Goal: Book appointment/travel/reservation

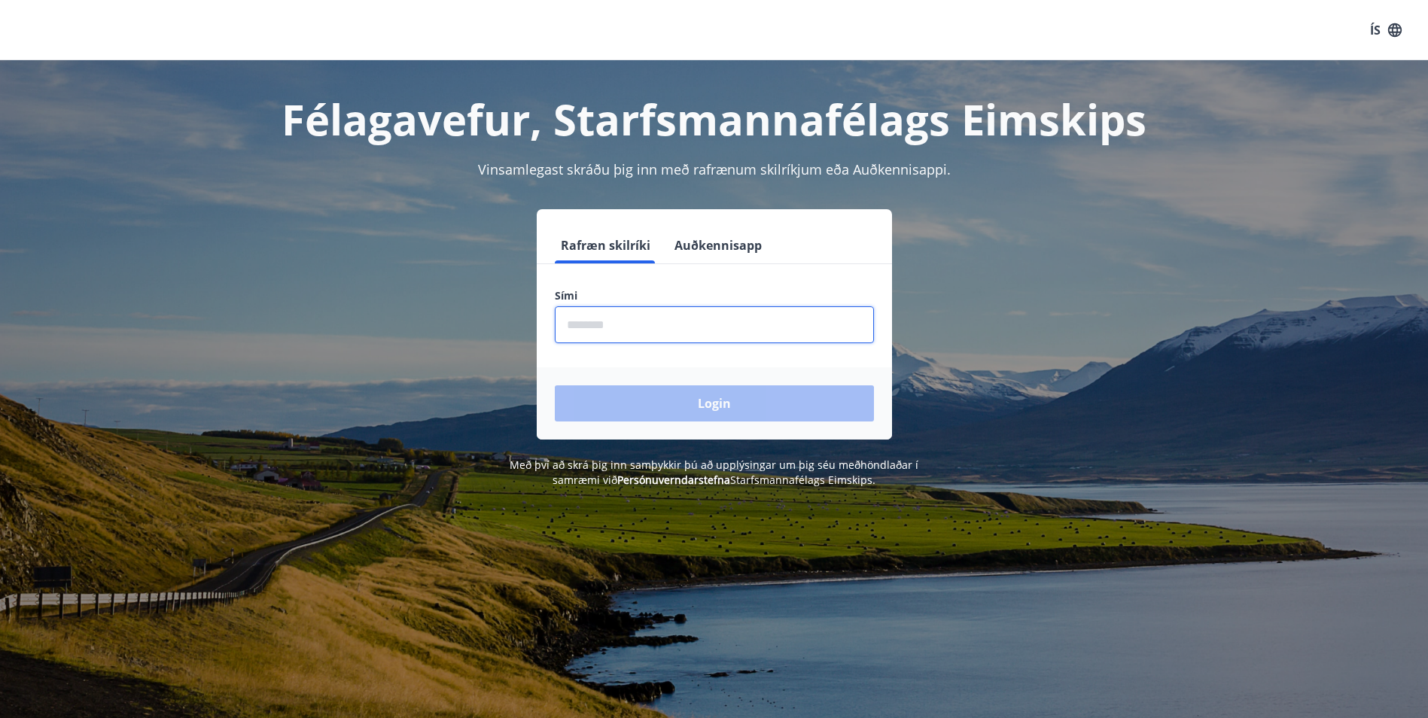
click at [615, 324] on input "phone" at bounding box center [714, 324] width 319 height 37
type input "********"
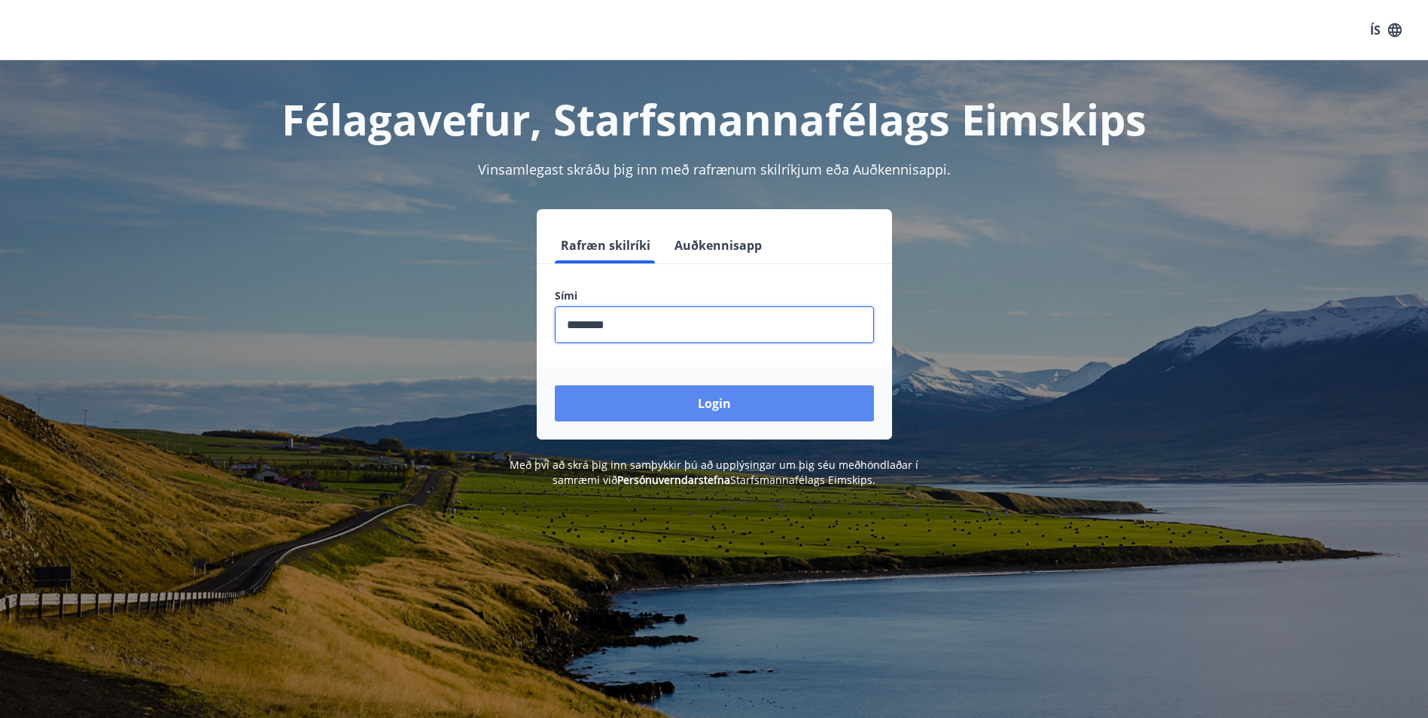
click at [627, 401] on button "Login" at bounding box center [714, 403] width 319 height 36
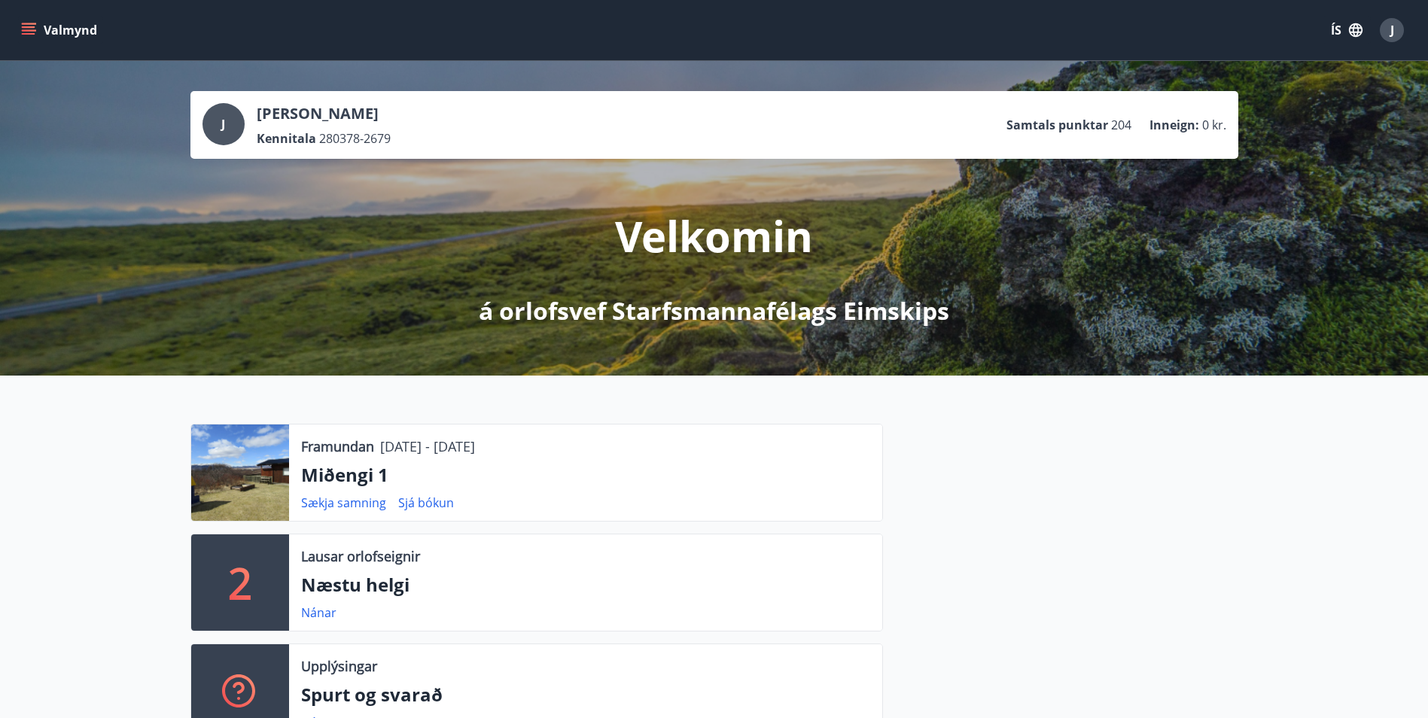
scroll to position [75, 0]
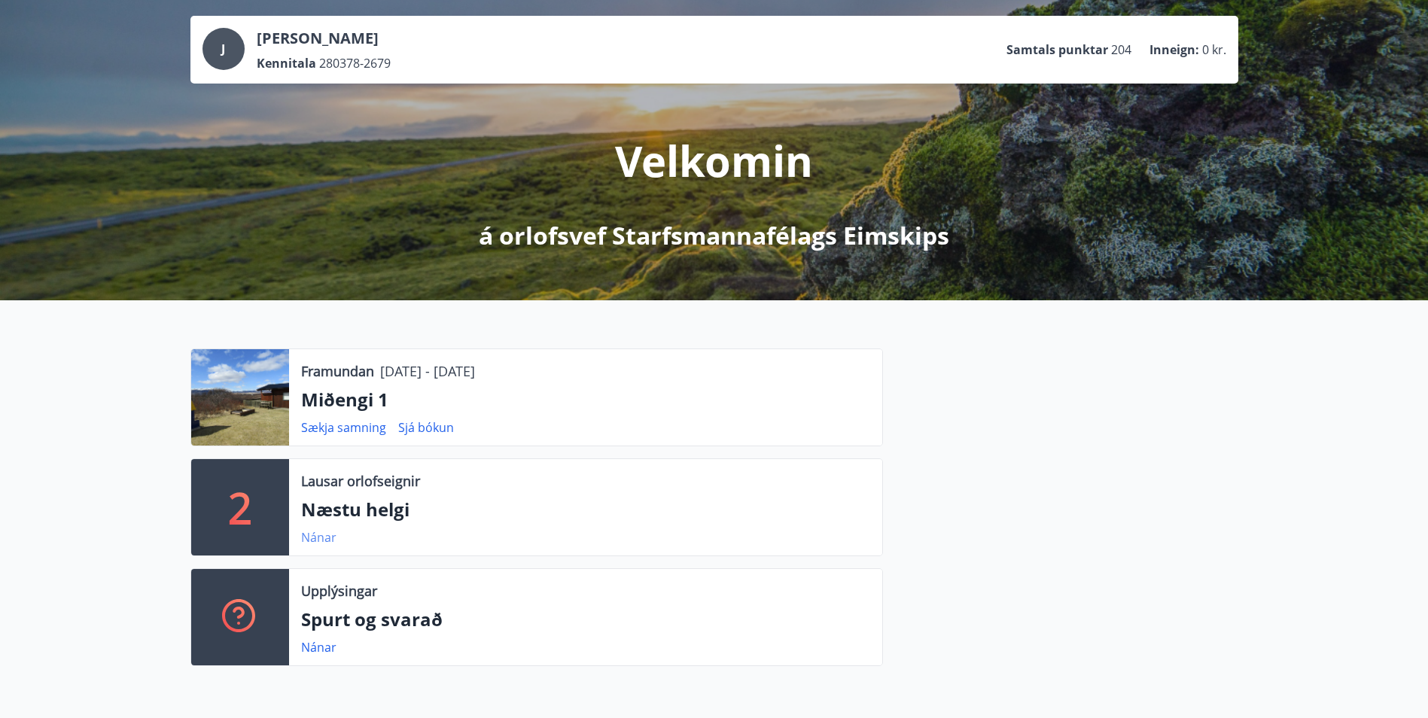
click at [328, 538] on link "Nánar" at bounding box center [318, 537] width 35 height 17
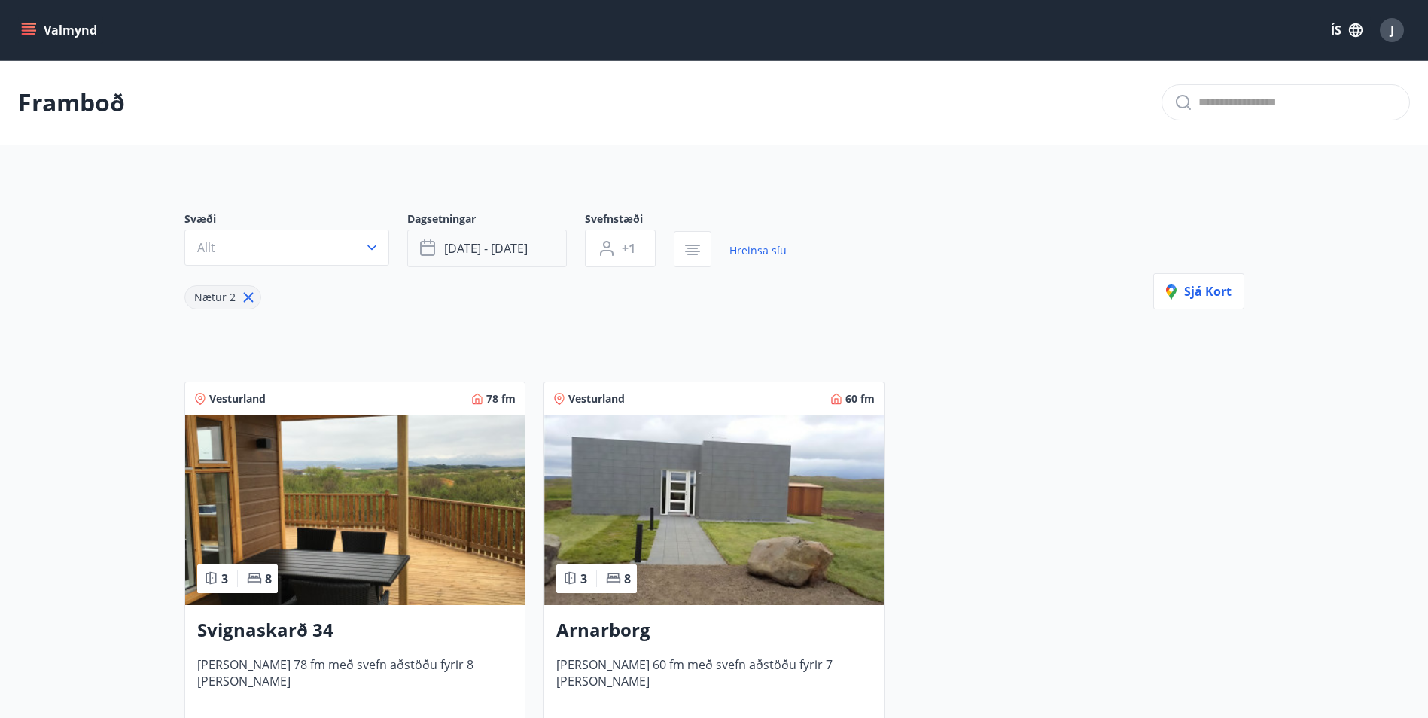
click at [499, 244] on span "[DATE] - [DATE]" at bounding box center [486, 248] width 84 height 17
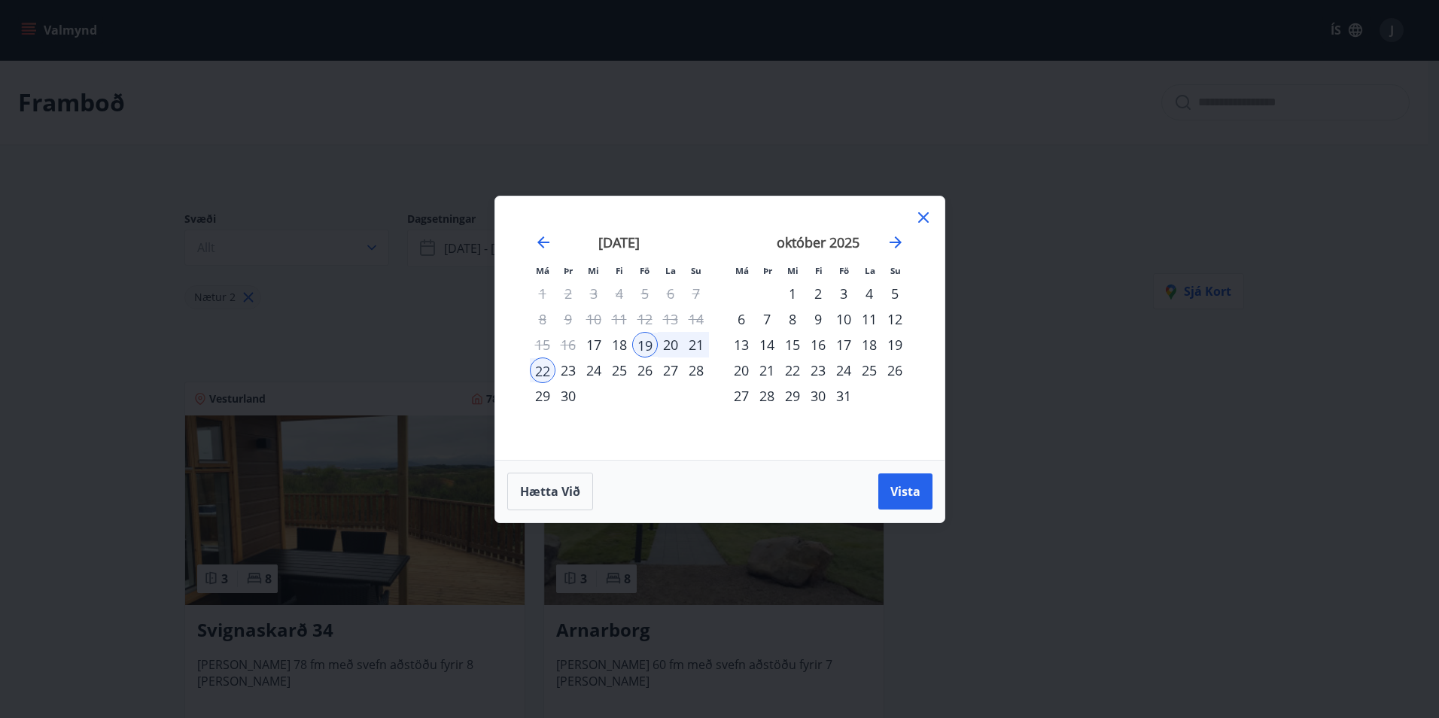
click at [922, 221] on icon at bounding box center [924, 218] width 18 height 18
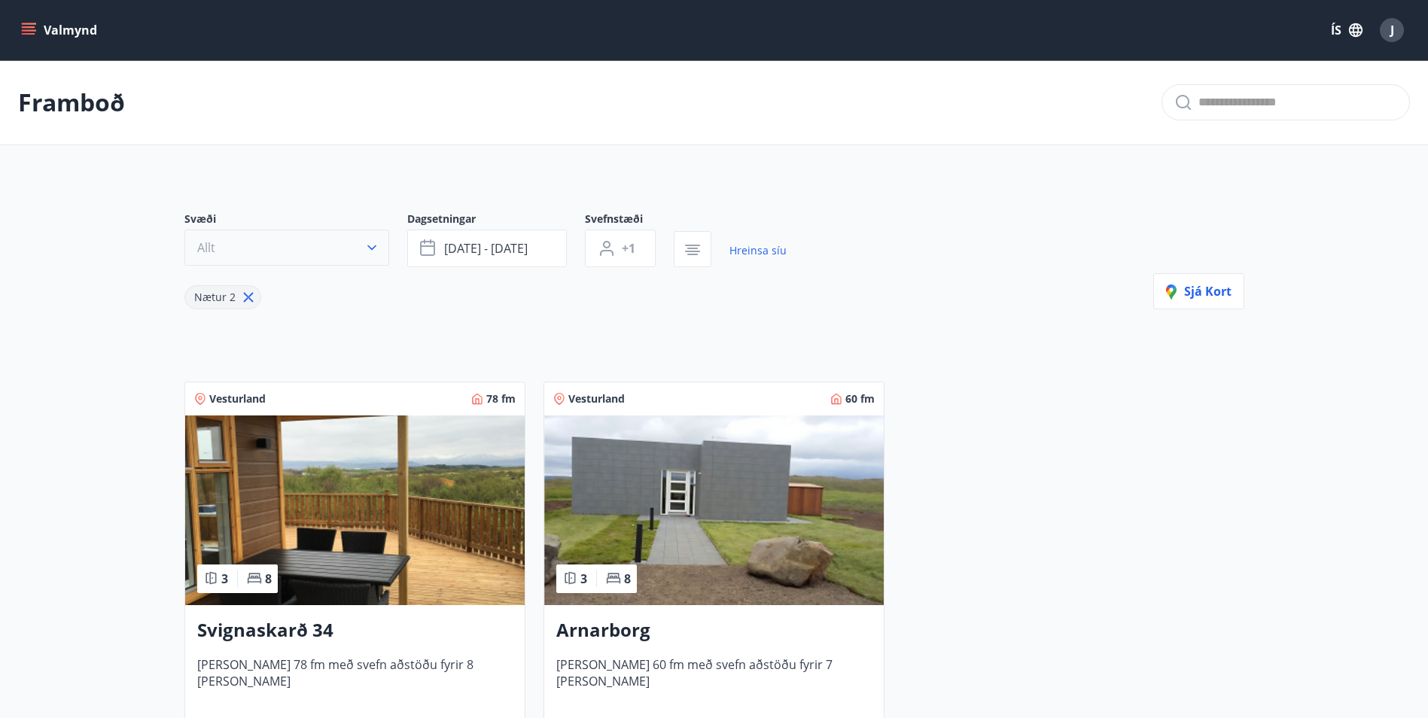
click at [355, 254] on button "Allt" at bounding box center [286, 248] width 205 height 36
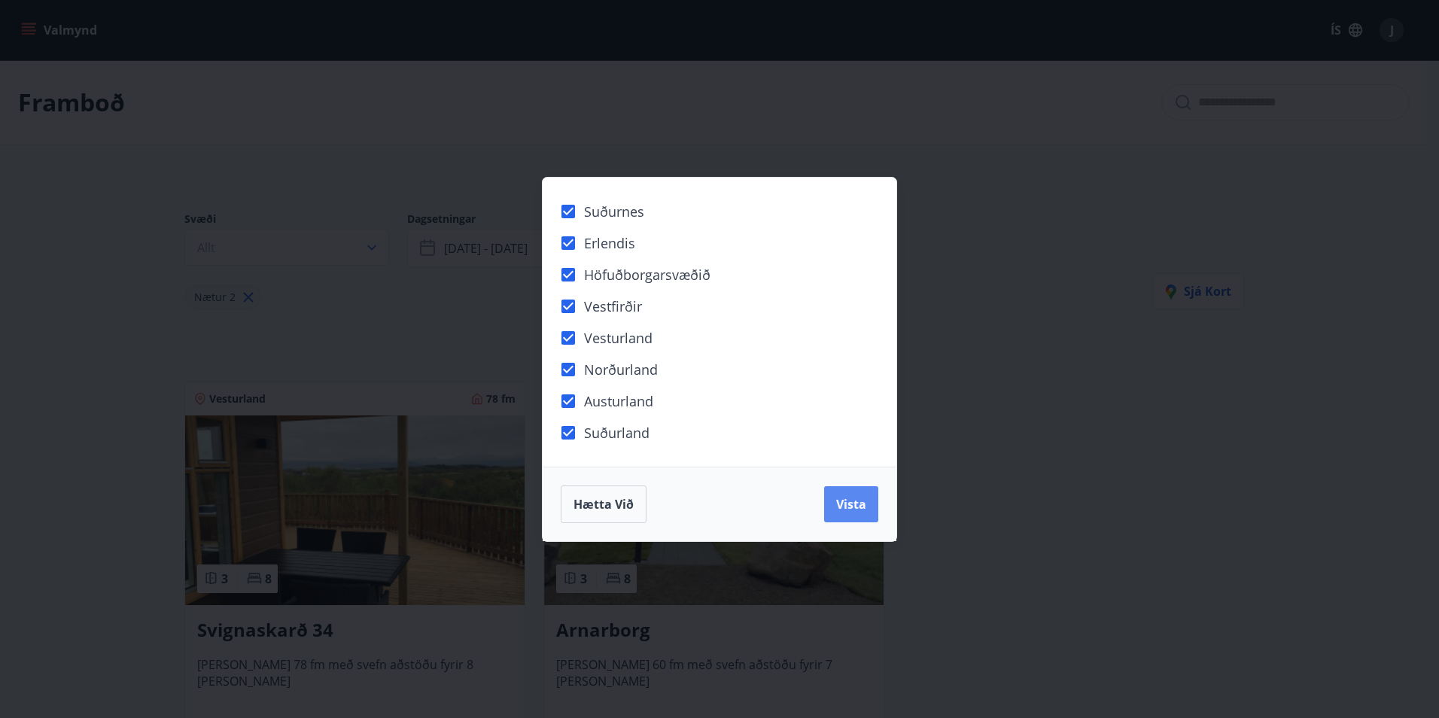
click at [849, 493] on button "Vista" at bounding box center [851, 504] width 54 height 36
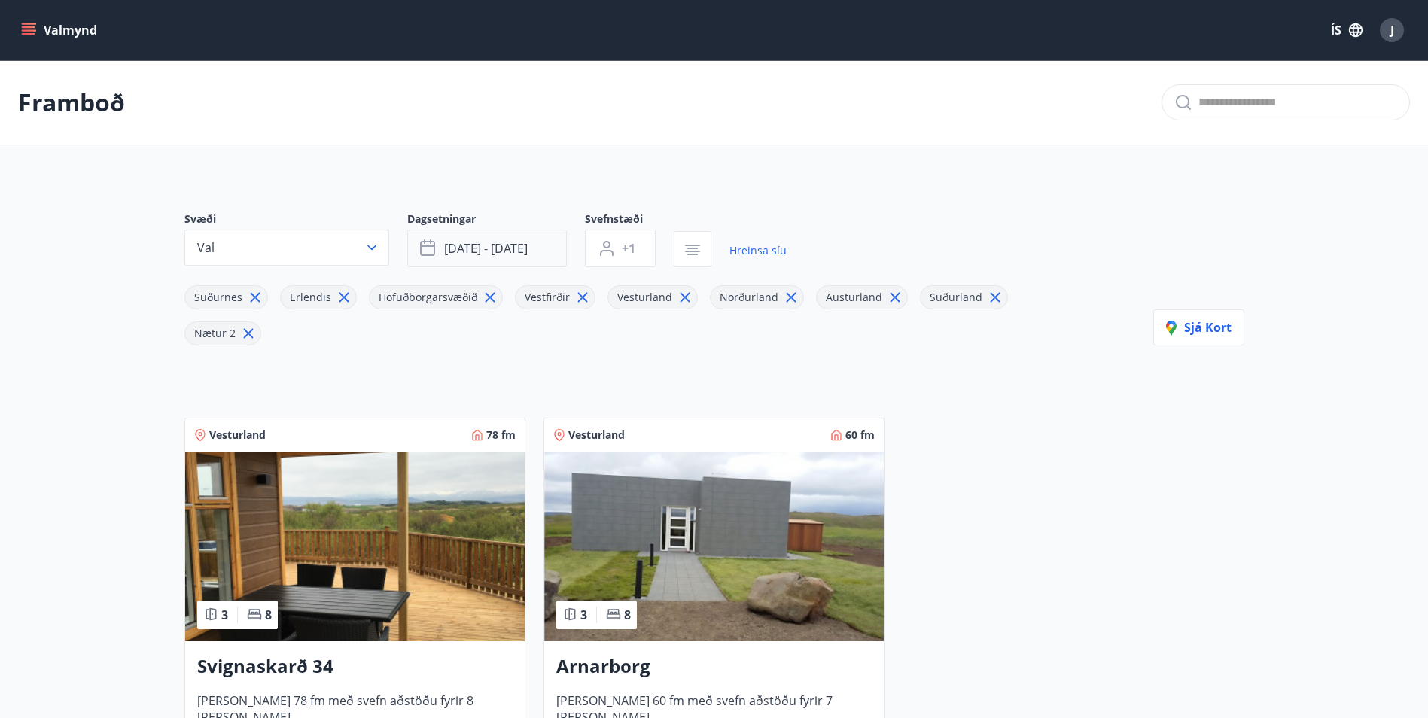
click at [462, 232] on button "[DATE] - [DATE]" at bounding box center [487, 249] width 160 height 38
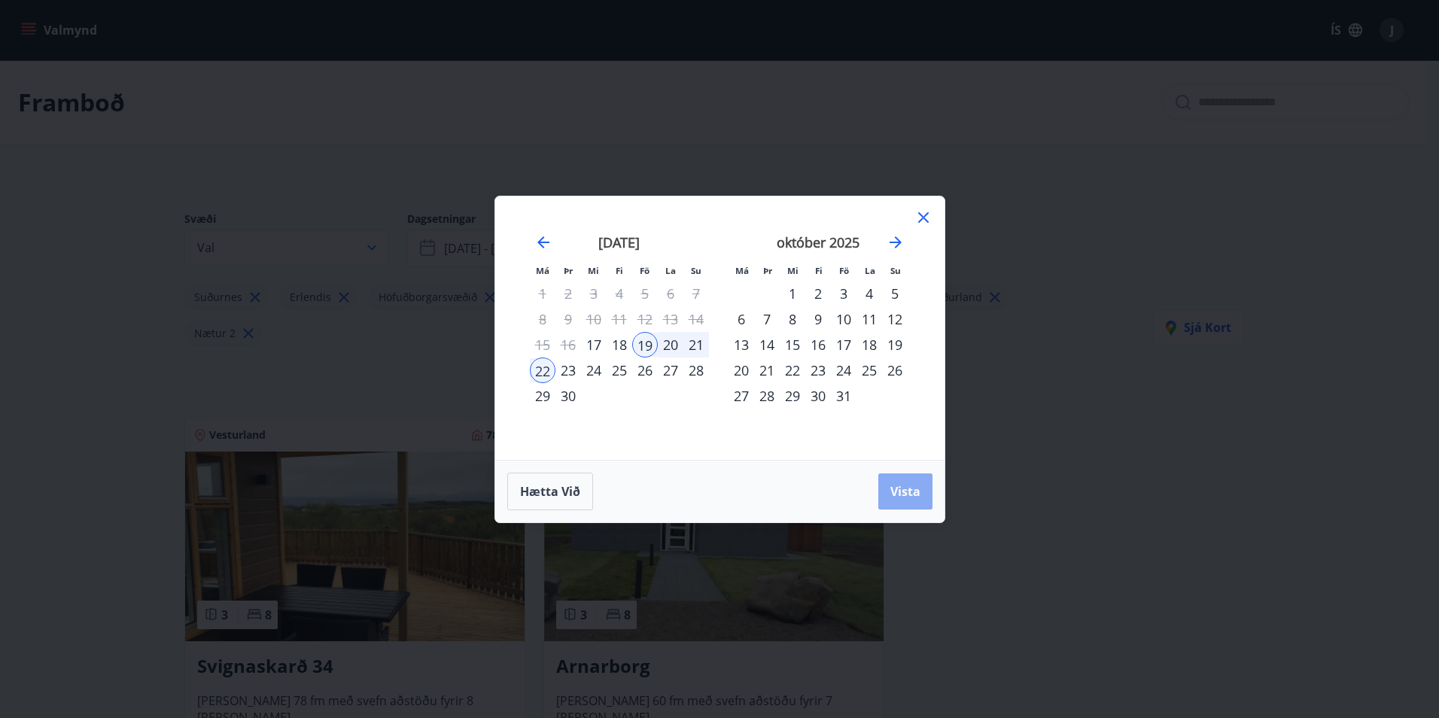
click at [913, 496] on span "Vista" at bounding box center [906, 491] width 30 height 17
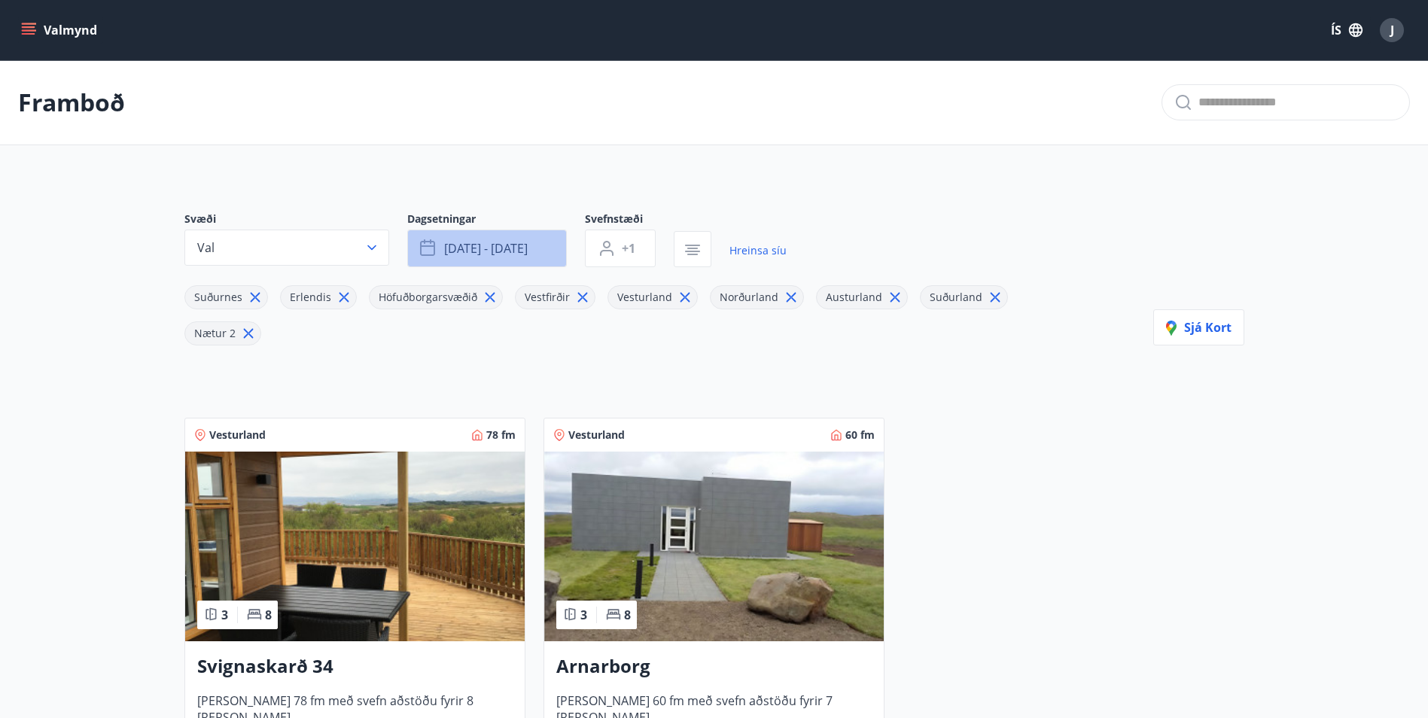
click at [507, 242] on span "[DATE] - [DATE]" at bounding box center [486, 248] width 84 height 17
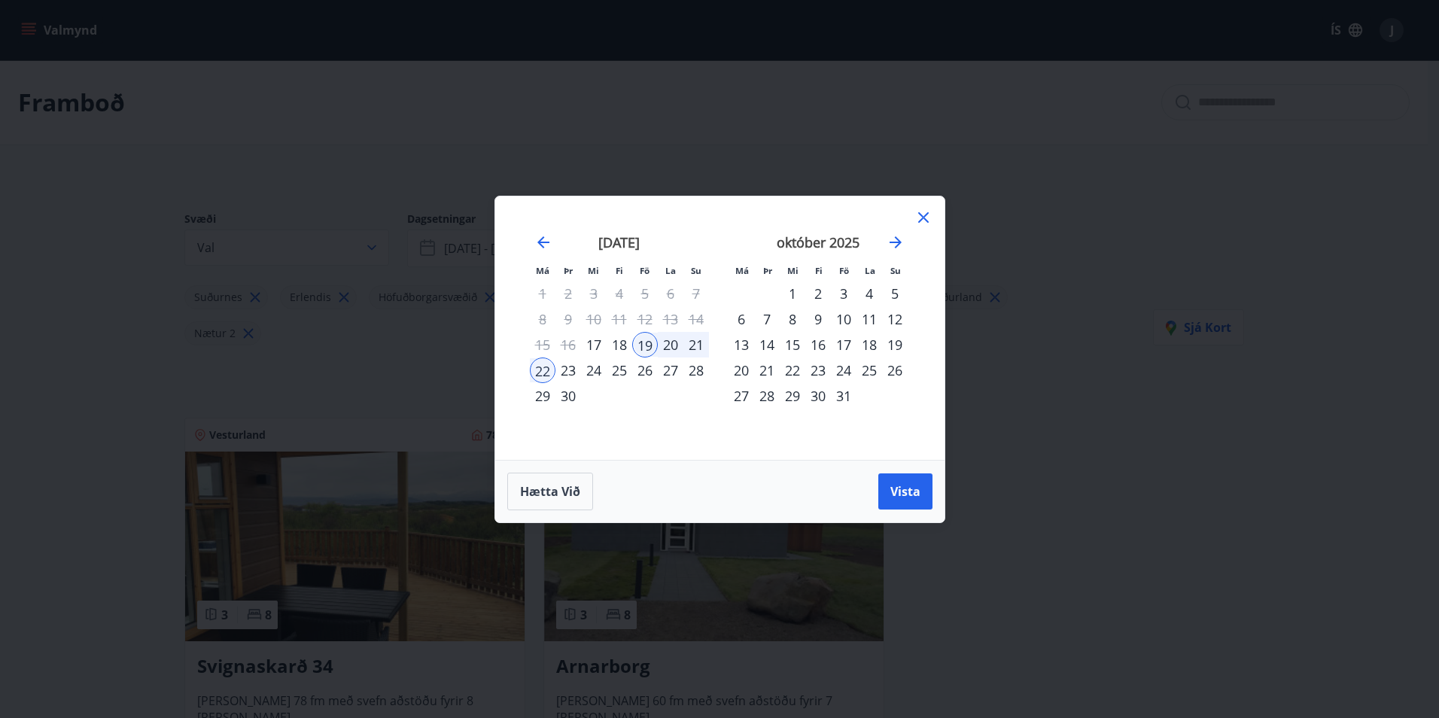
click at [650, 369] on div "26" at bounding box center [645, 371] width 26 height 26
click at [576, 399] on div "30" at bounding box center [569, 396] width 26 height 26
click at [550, 399] on div "29" at bounding box center [543, 396] width 26 height 26
click at [669, 373] on div "27" at bounding box center [671, 371] width 26 height 26
click at [644, 373] on div "26" at bounding box center [645, 371] width 26 height 26
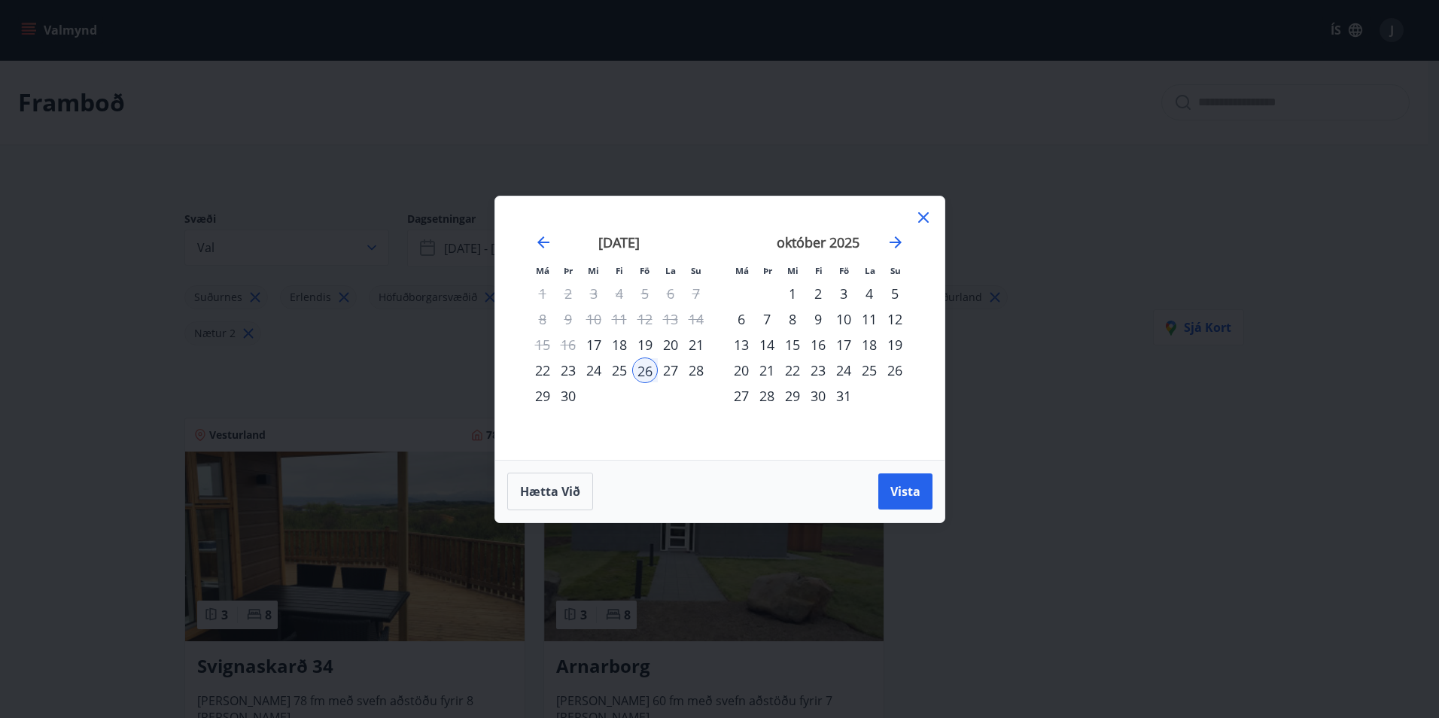
click at [644, 373] on div "26" at bounding box center [645, 371] width 26 height 26
click at [665, 373] on div "27" at bounding box center [671, 371] width 26 height 26
click at [547, 401] on div "29" at bounding box center [543, 396] width 26 height 26
click at [649, 374] on div "26" at bounding box center [645, 371] width 26 height 26
click at [697, 370] on div "28" at bounding box center [697, 371] width 26 height 26
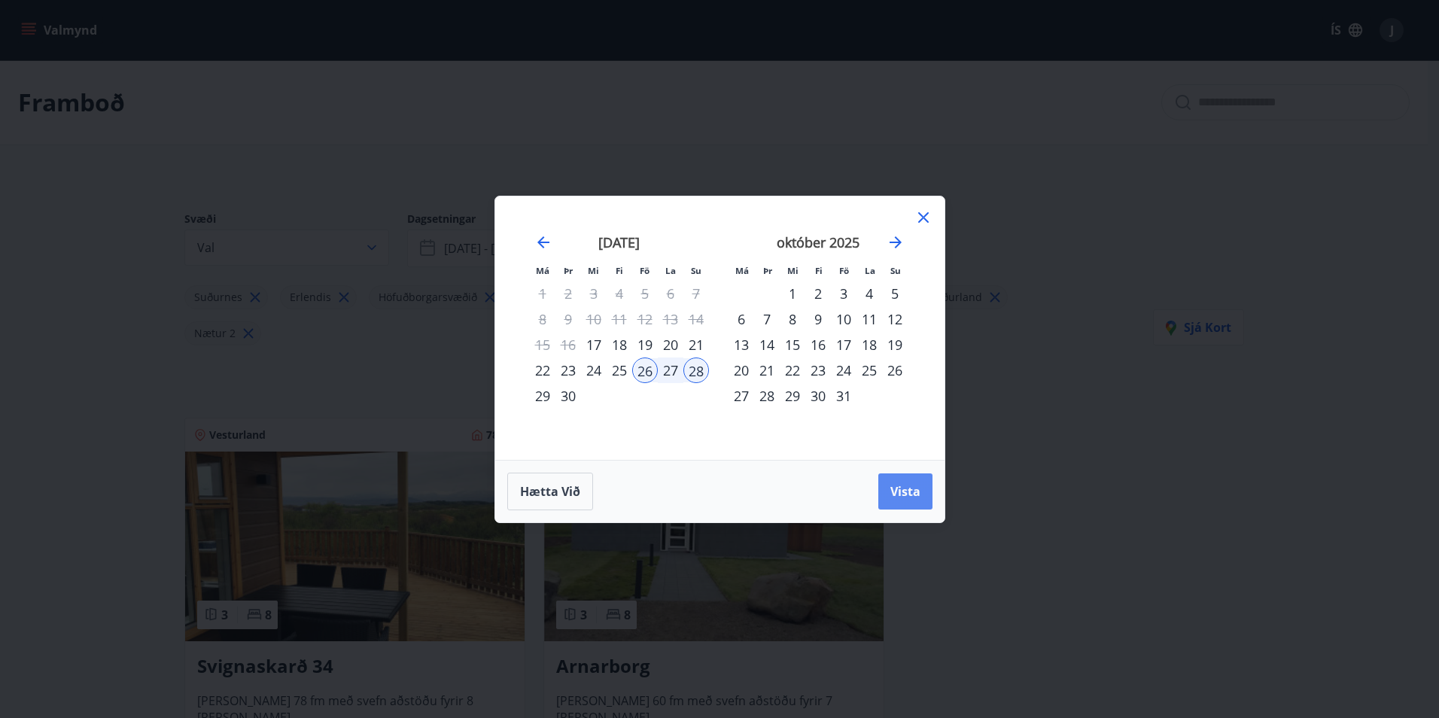
click at [916, 490] on span "Vista" at bounding box center [906, 491] width 30 height 17
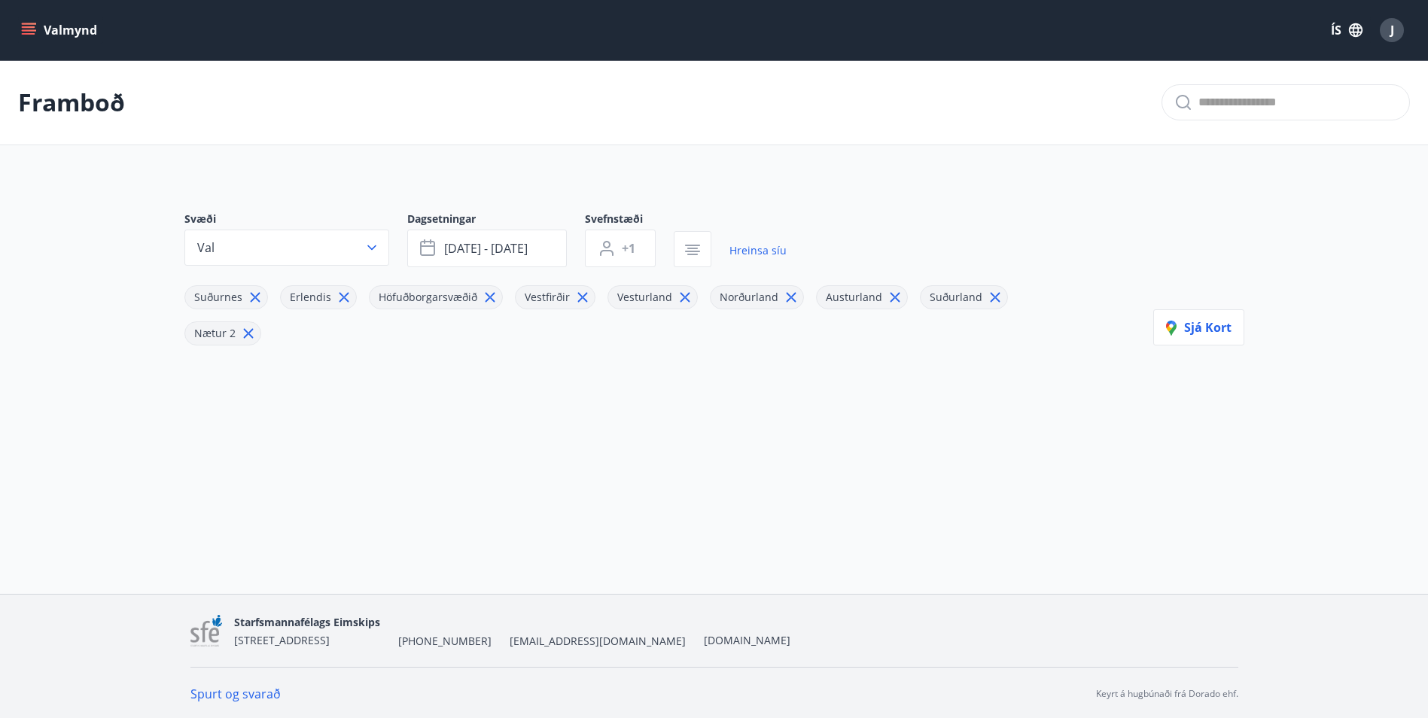
scroll to position [2, 0]
click at [526, 246] on span "[DATE] - [DATE]" at bounding box center [486, 246] width 84 height 17
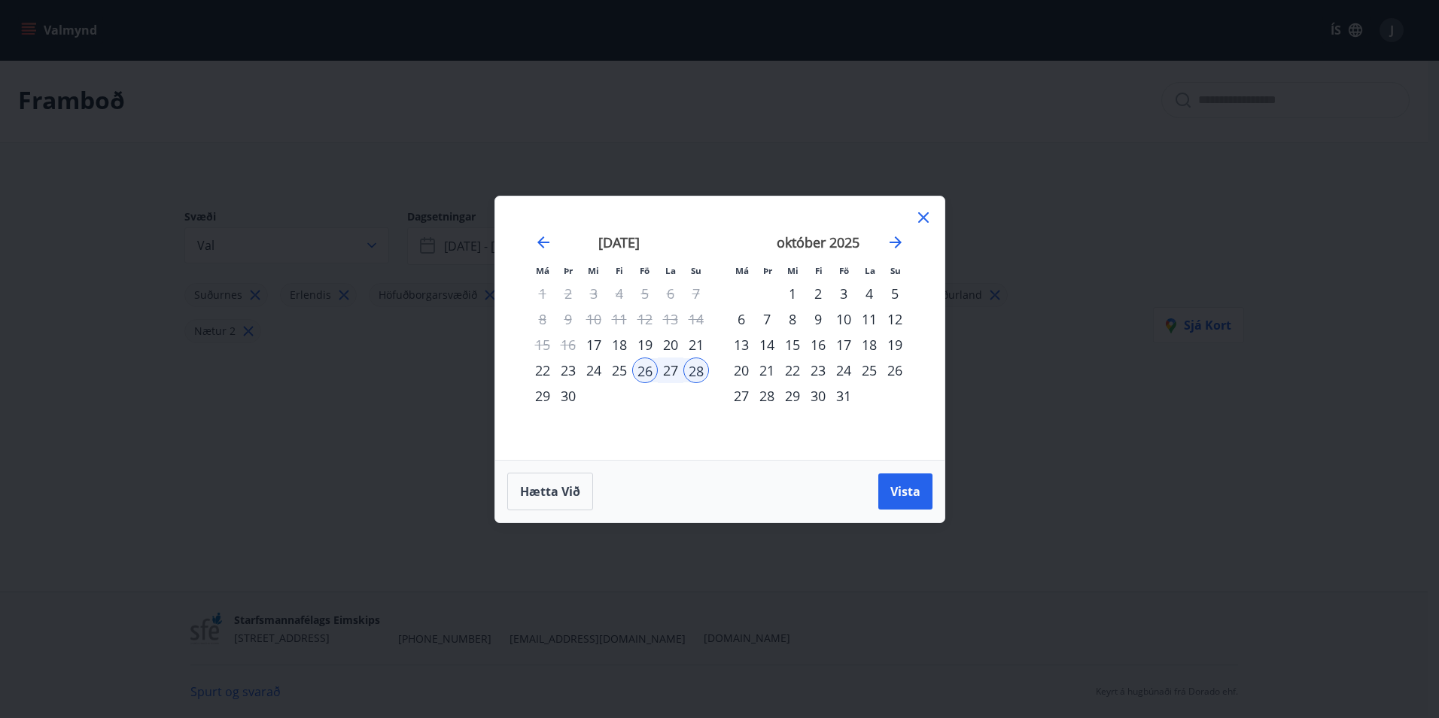
click at [842, 294] on div "3" at bounding box center [844, 294] width 26 height 26
click at [896, 298] on div "5" at bounding box center [895, 294] width 26 height 26
click at [905, 502] on button "Vista" at bounding box center [906, 492] width 54 height 36
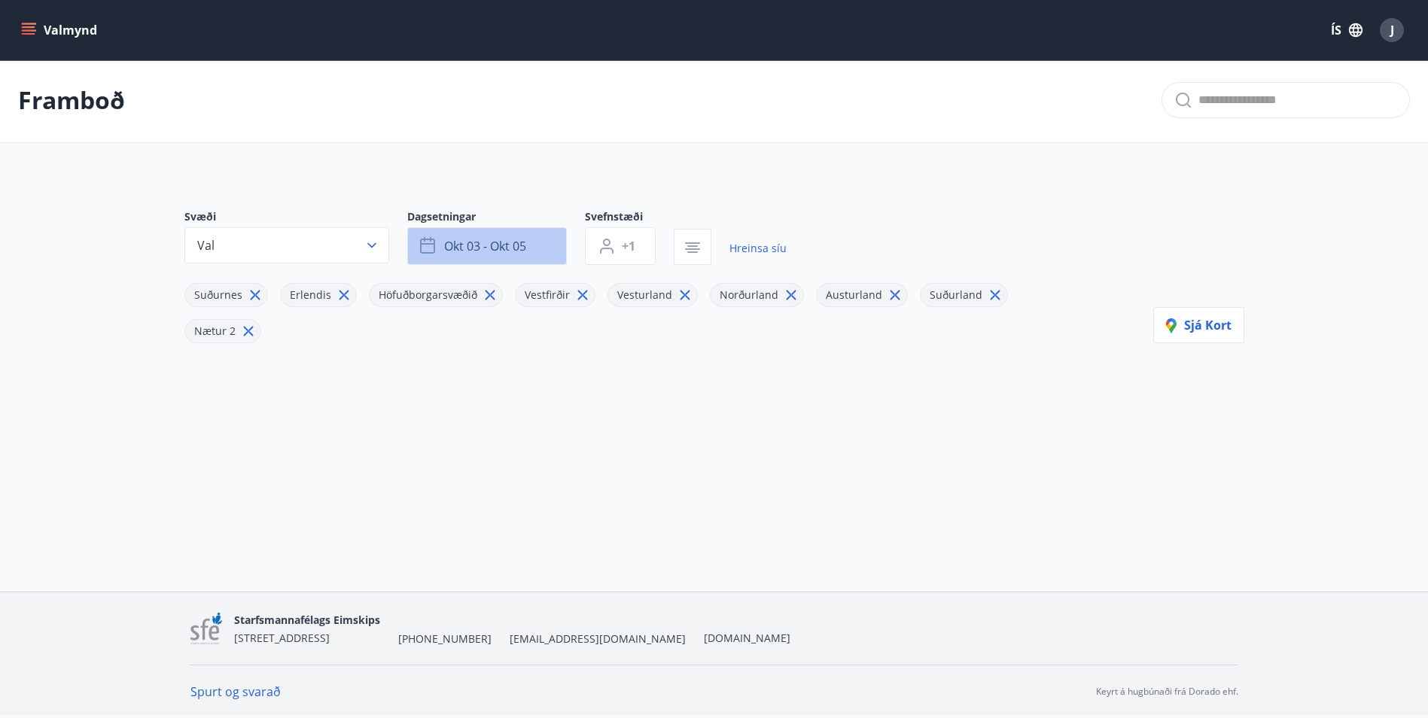
click at [526, 246] on span "okt 03 - okt 05" at bounding box center [485, 246] width 82 height 17
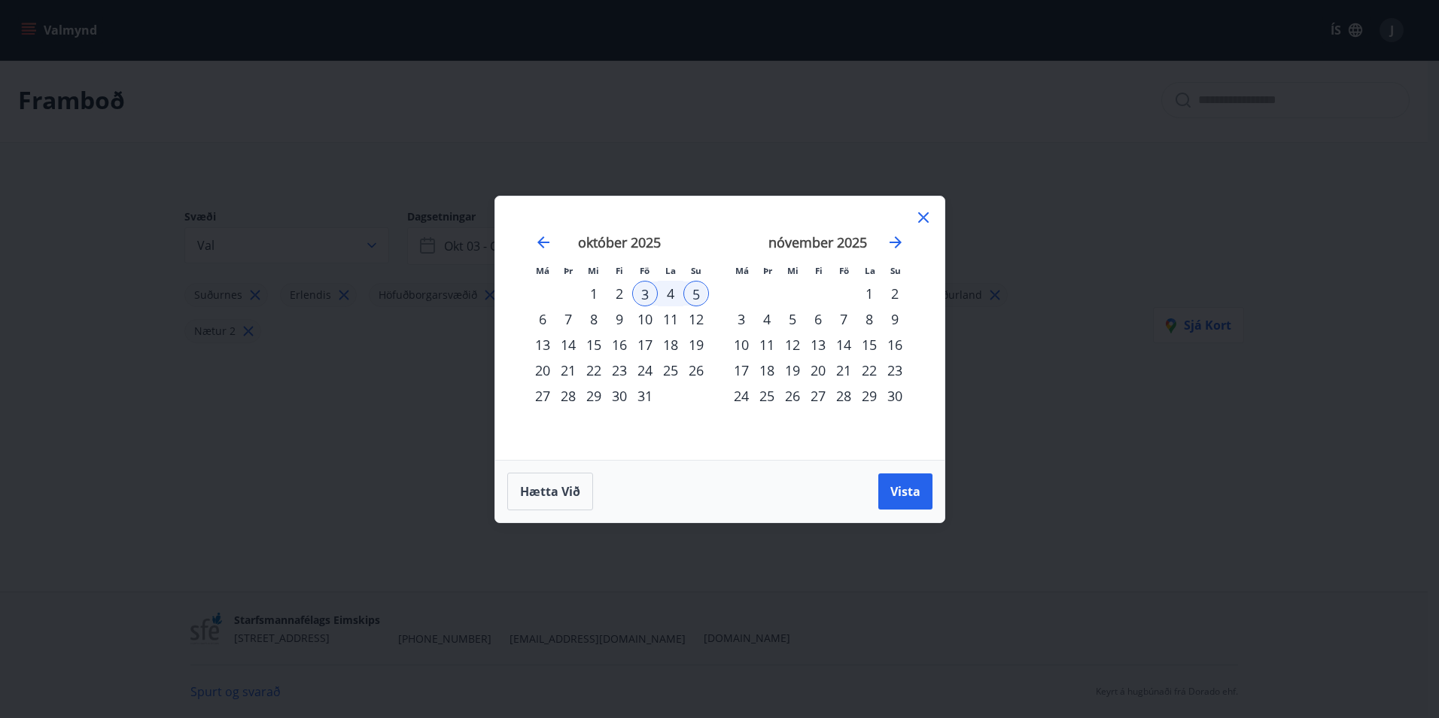
click at [644, 298] on div "3" at bounding box center [645, 294] width 26 height 26
click at [541, 319] on div "6" at bounding box center [543, 319] width 26 height 26
click at [894, 489] on span "Vista" at bounding box center [906, 491] width 30 height 17
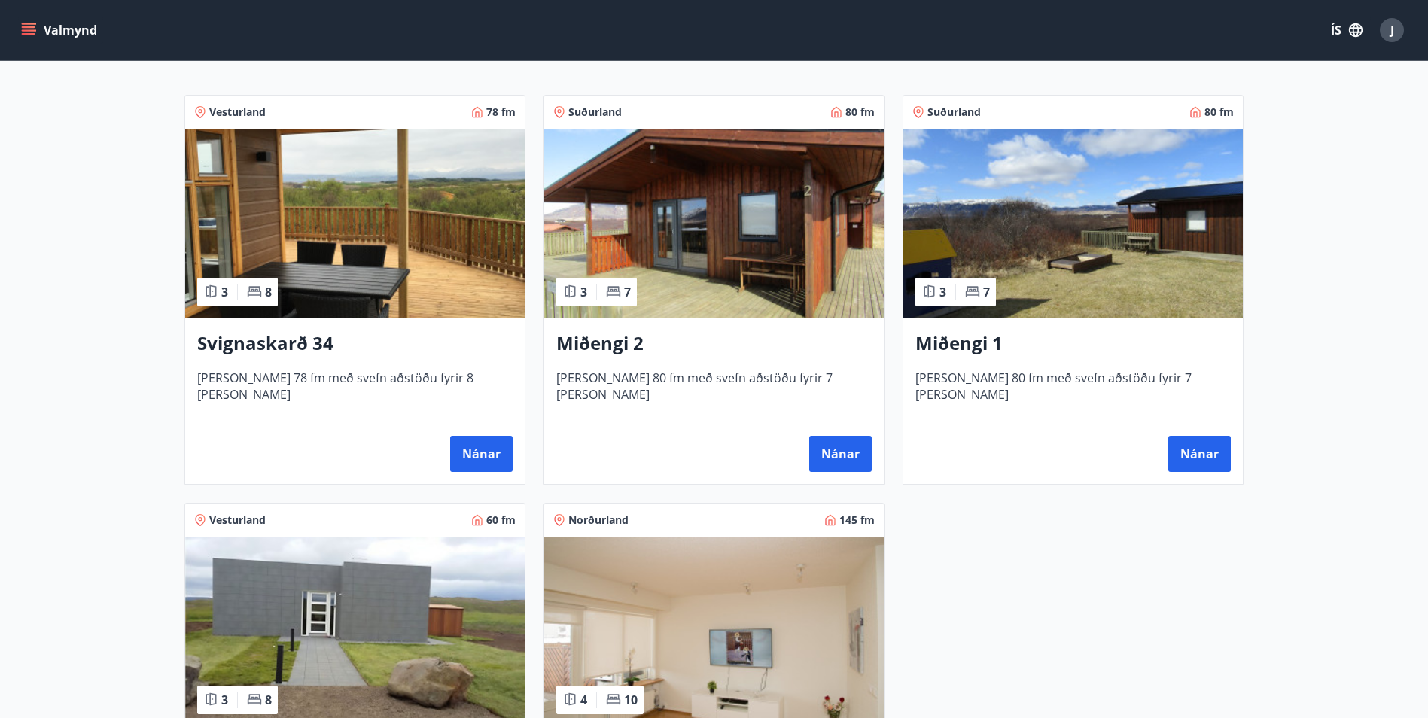
scroll to position [379, 0]
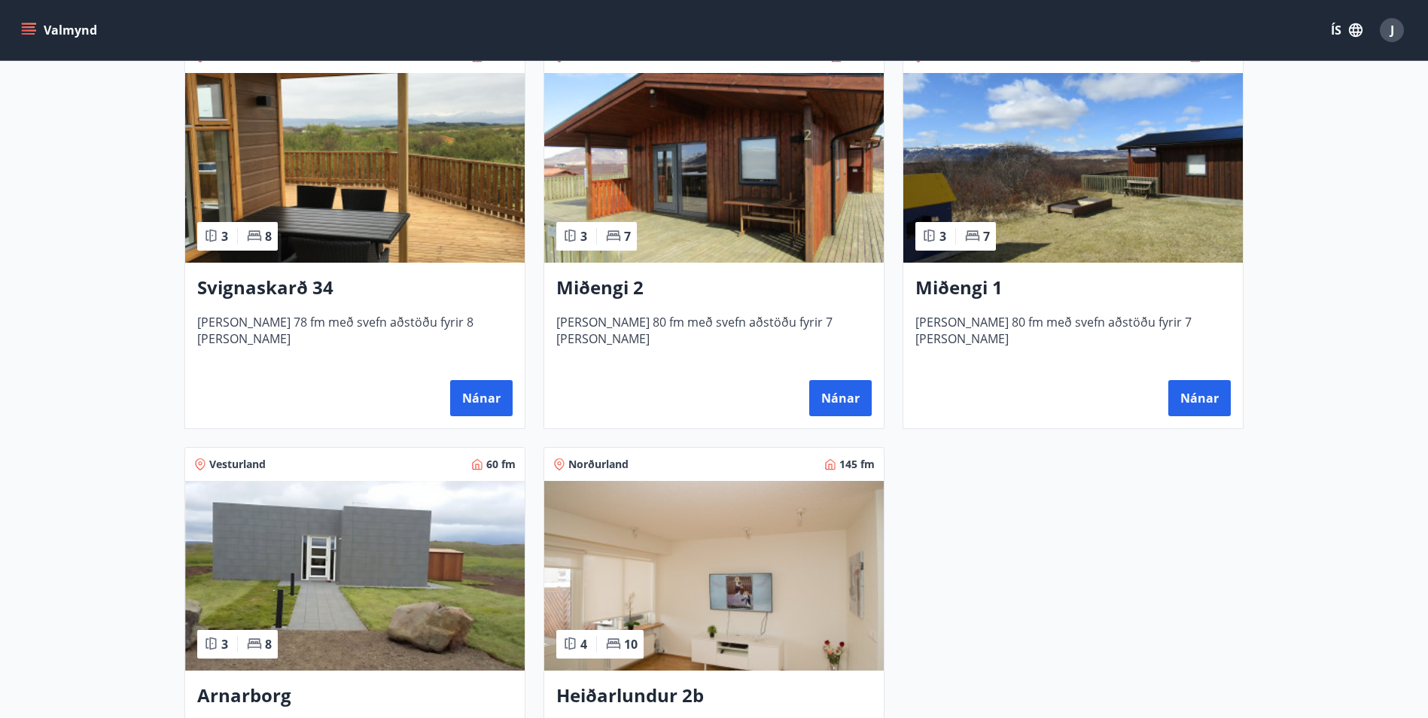
click at [1061, 300] on h3 "Miðengi 1" at bounding box center [1072, 288] width 315 height 27
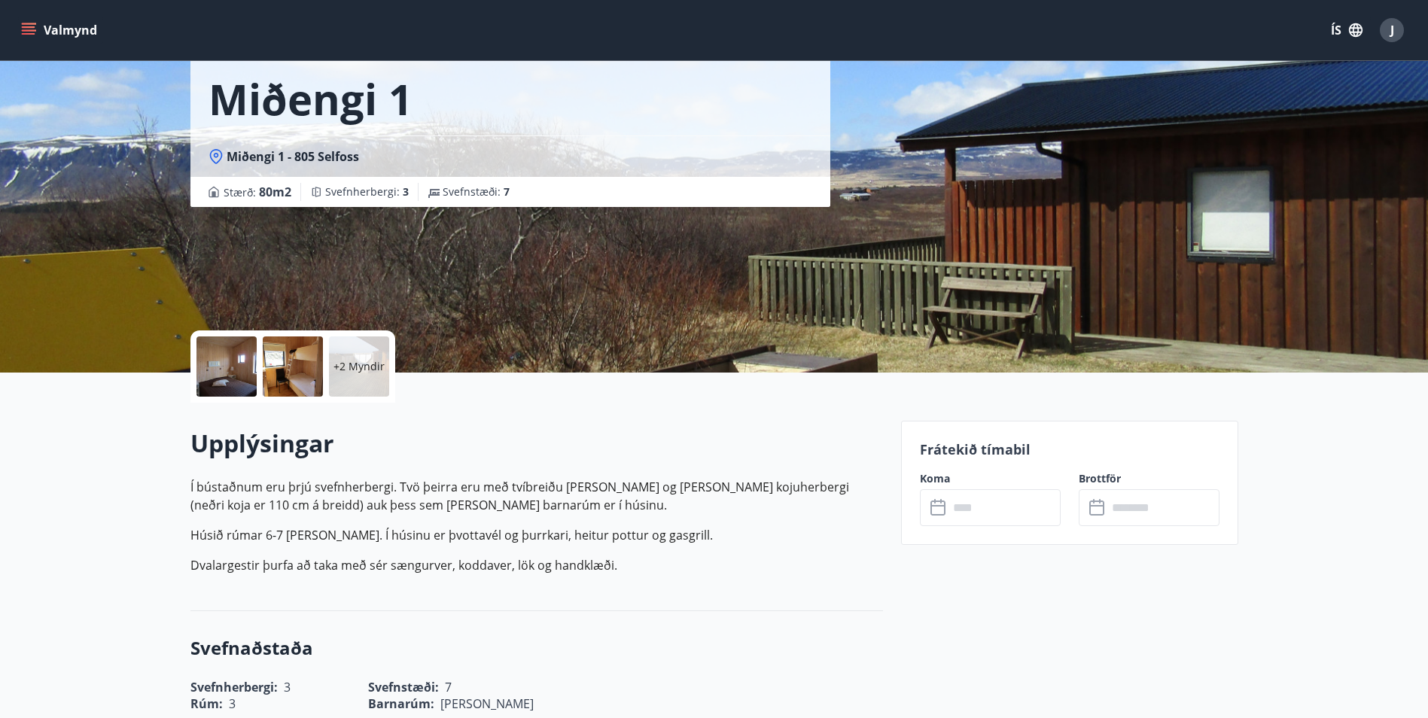
scroll to position [75, 0]
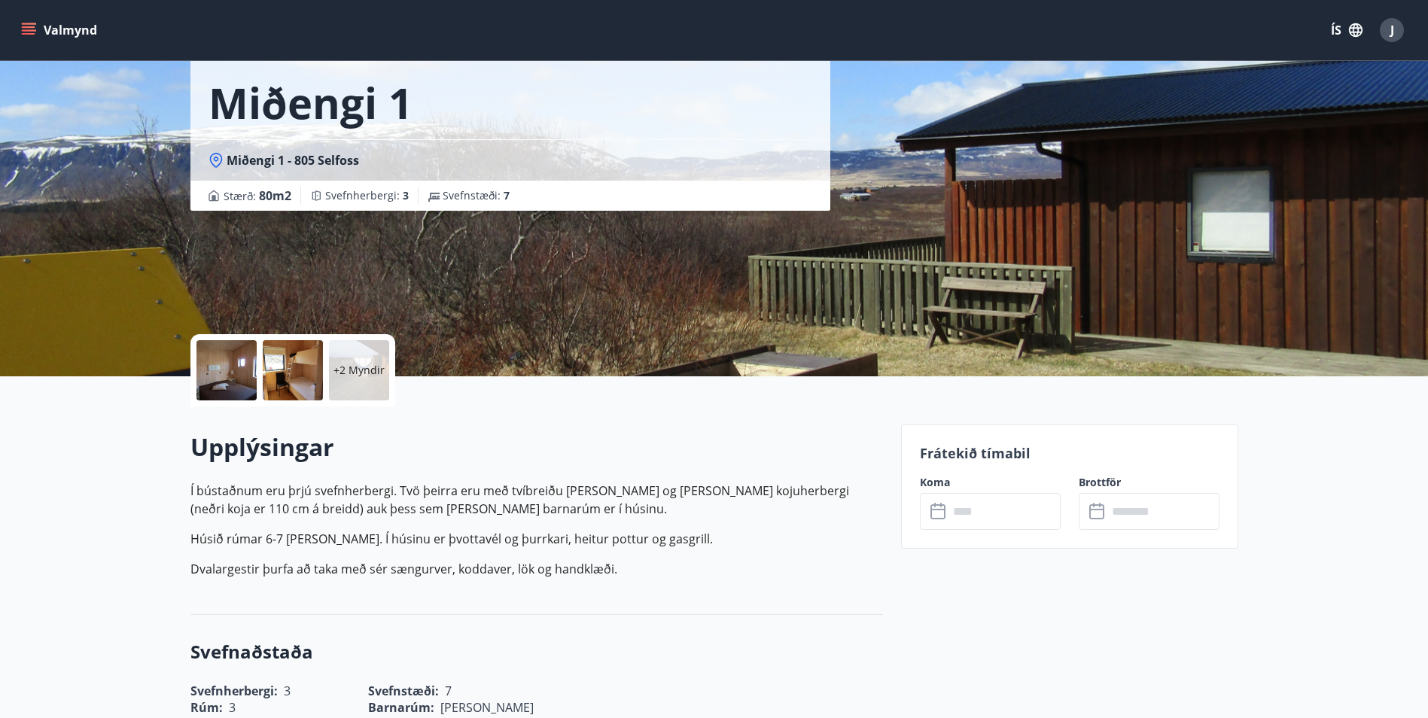
scroll to position [2, 0]
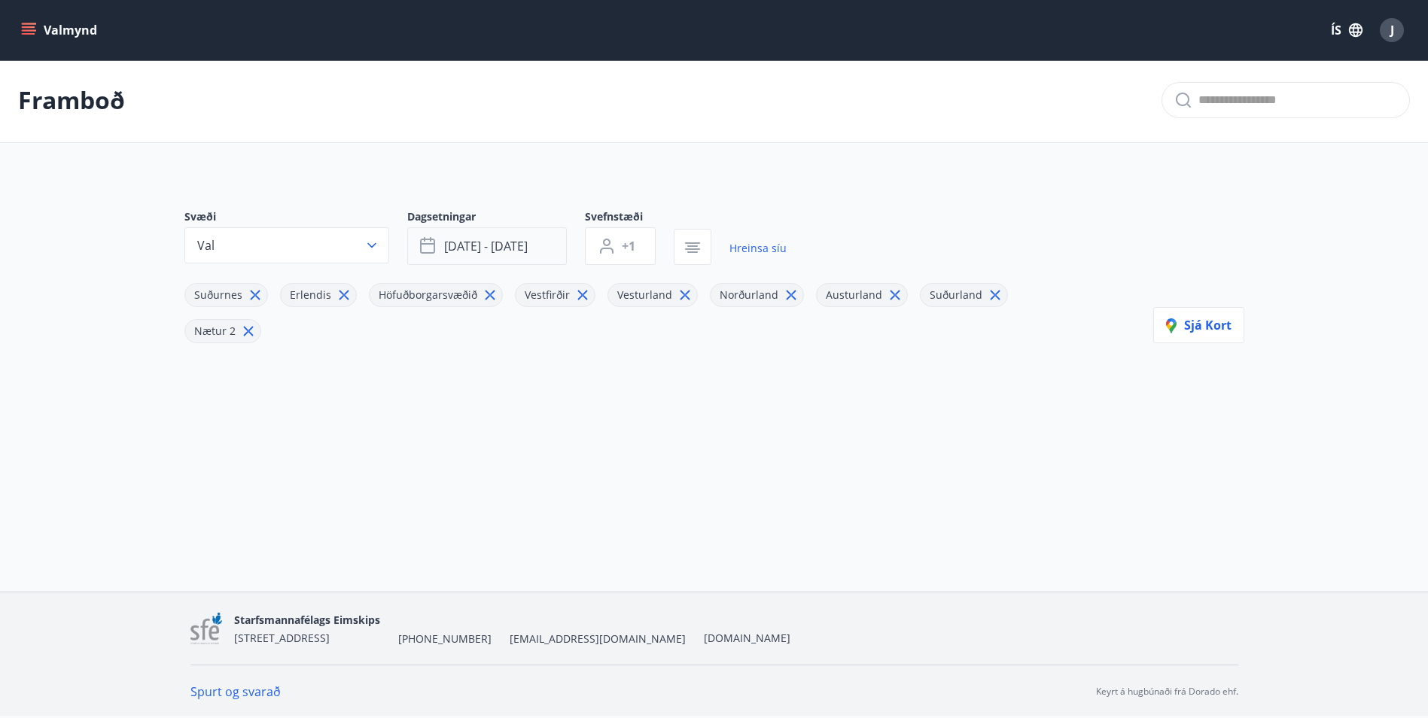
click at [487, 240] on span "[DATE] - [DATE]" at bounding box center [486, 246] width 84 height 17
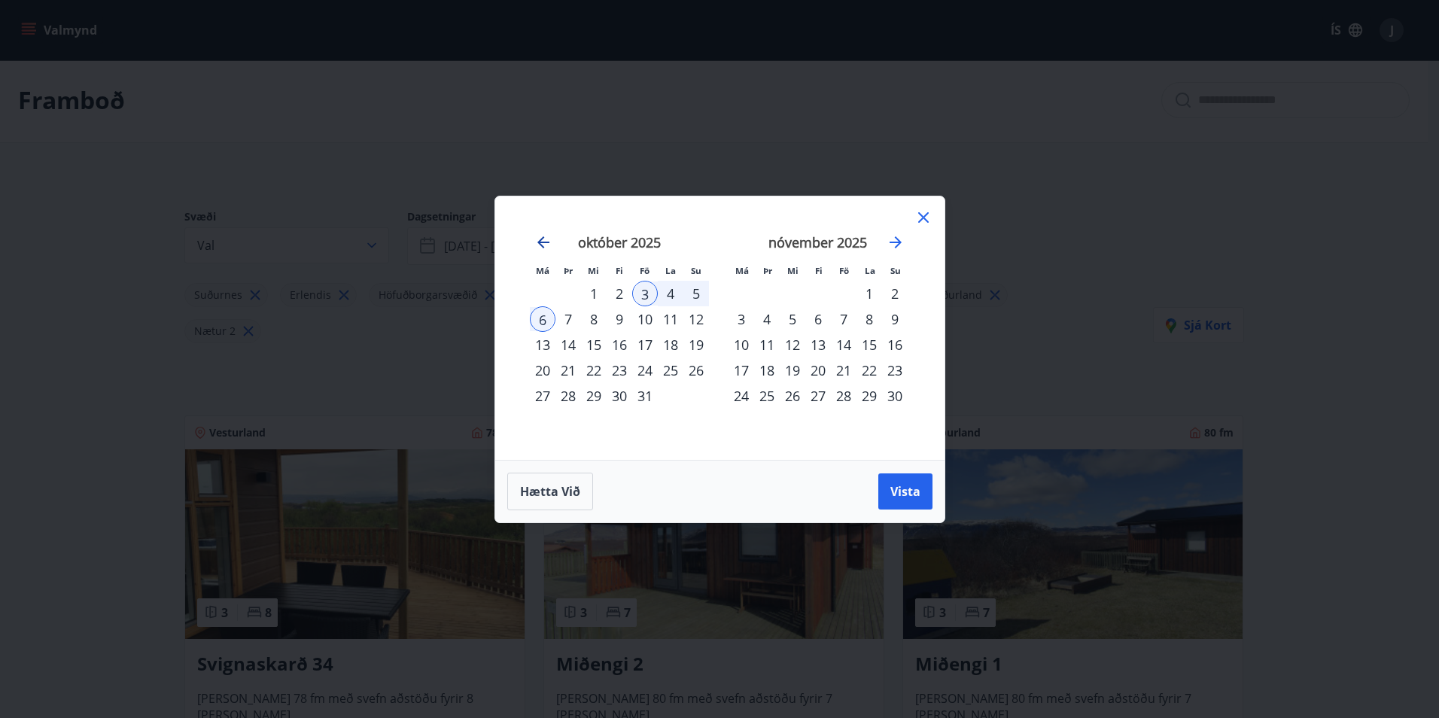
click at [542, 239] on icon "Move backward to switch to the previous month." at bounding box center [544, 242] width 18 height 18
click at [647, 371] on div "26" at bounding box center [645, 371] width 26 height 26
click at [546, 395] on div "29" at bounding box center [543, 396] width 26 height 26
drag, startPoint x: 904, startPoint y: 497, endPoint x: 787, endPoint y: 484, distance: 118.1
click at [904, 496] on span "Vista" at bounding box center [906, 491] width 30 height 17
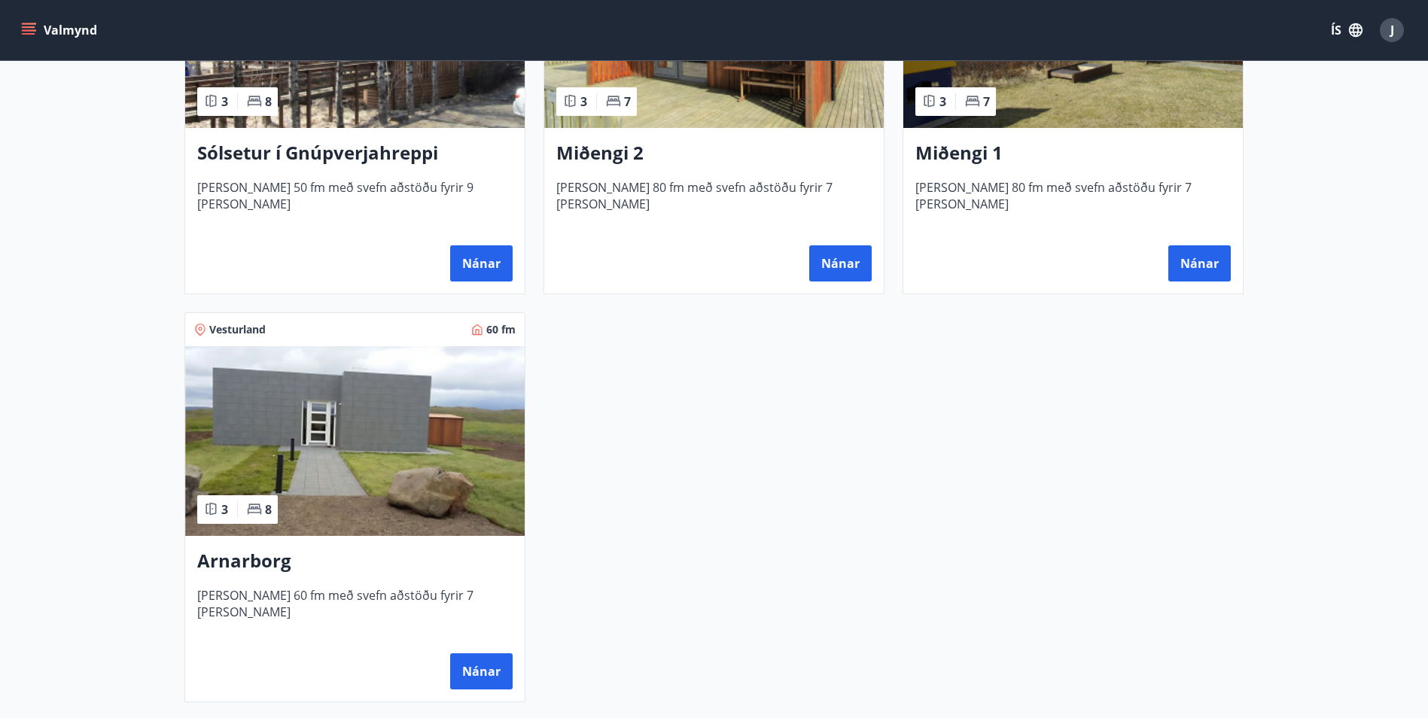
scroll to position [529, 0]
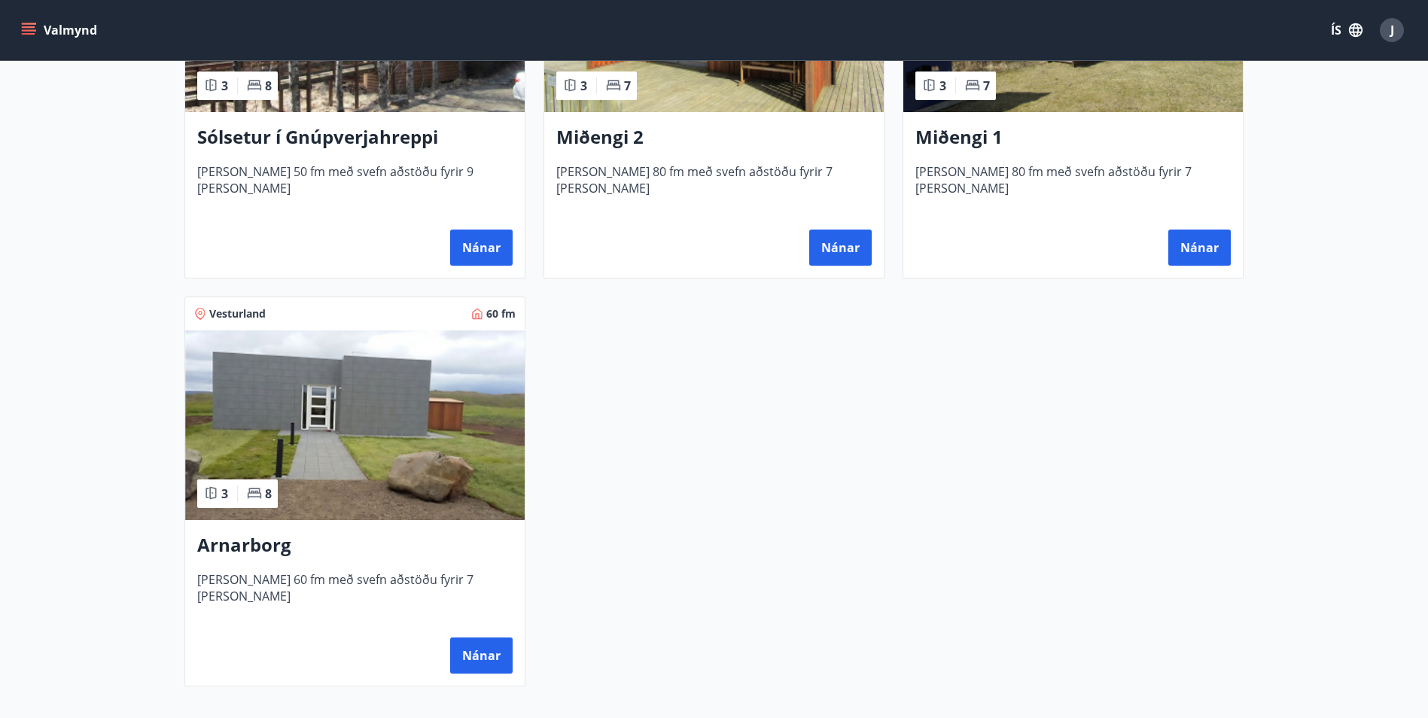
click at [1098, 154] on div "Miðengi 1 [PERSON_NAME] 80 fm með svefn aðstöðu fyrir 7 [PERSON_NAME] Nánar" at bounding box center [1073, 195] width 340 height 166
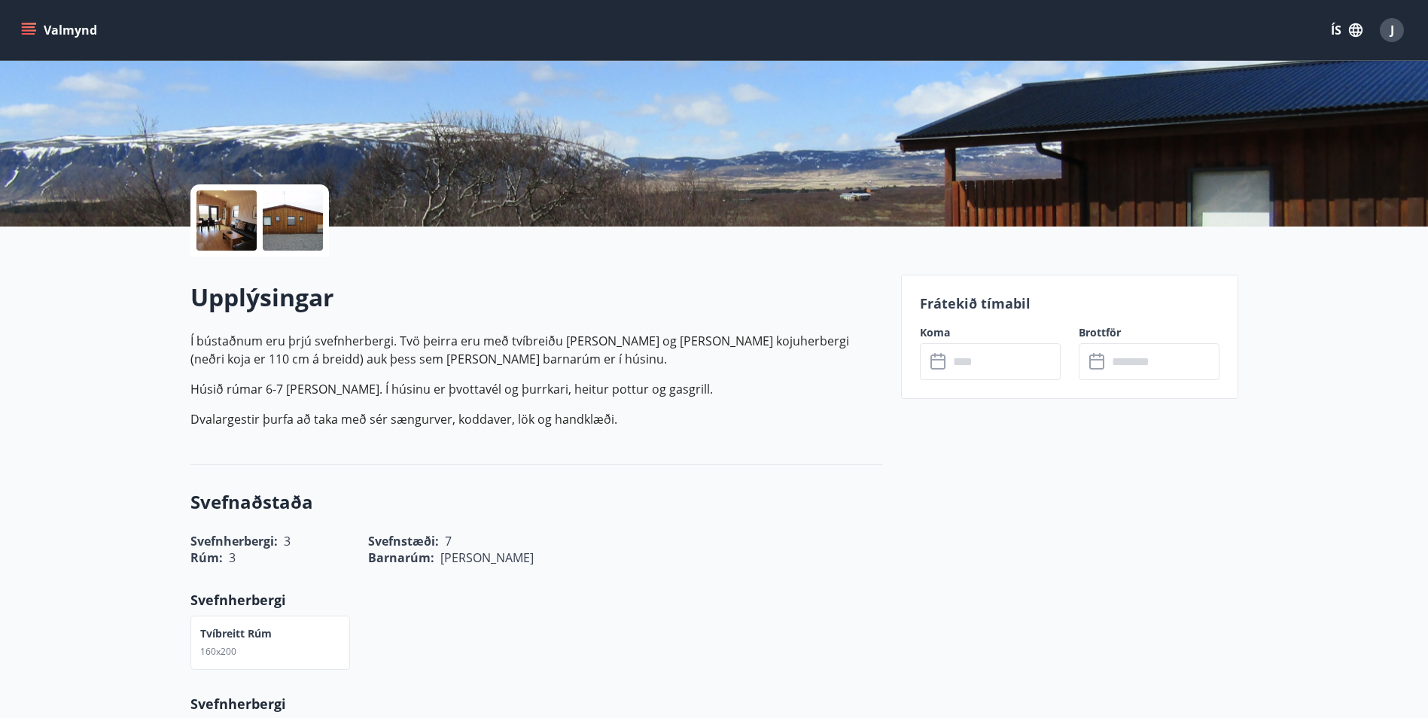
scroll to position [226, 0]
click at [972, 360] on input "text" at bounding box center [1005, 361] width 112 height 37
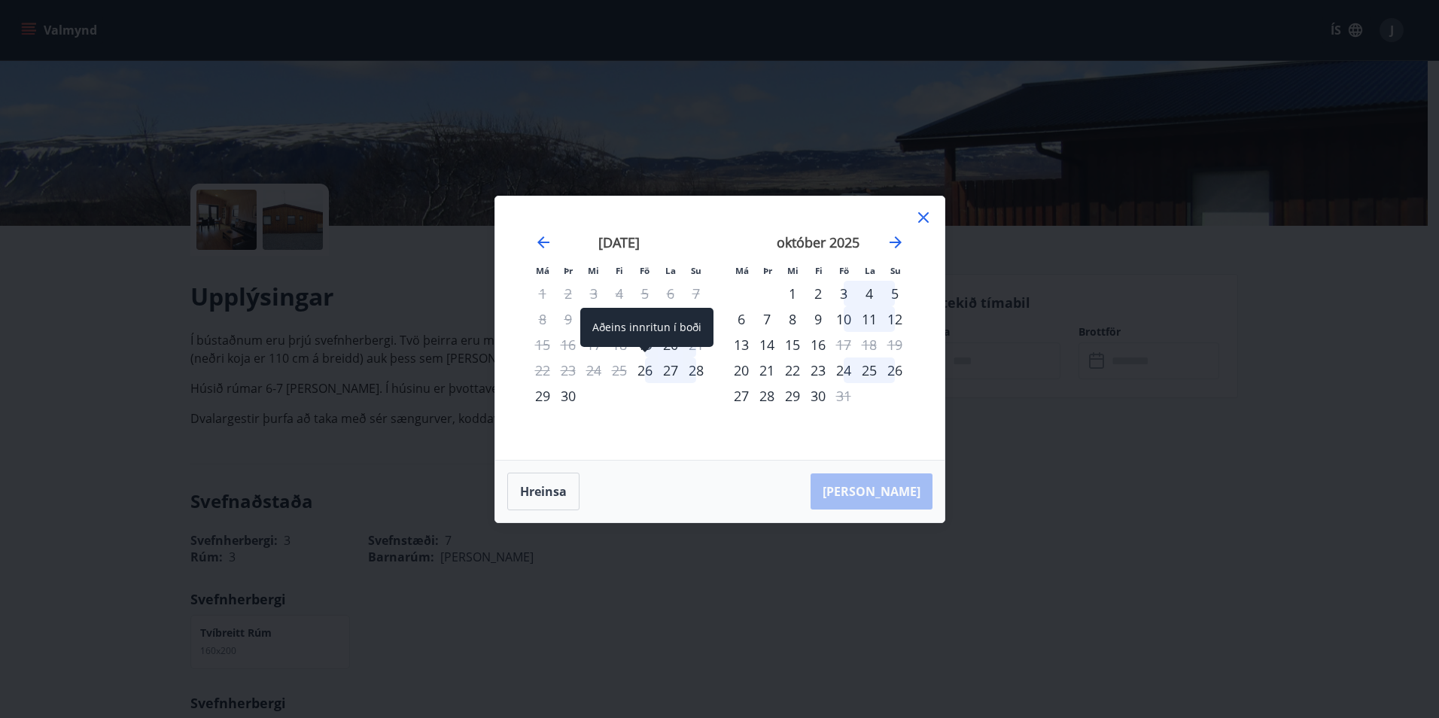
click at [648, 372] on div "26" at bounding box center [645, 371] width 26 height 26
click at [544, 399] on div "29" at bounding box center [543, 396] width 26 height 26
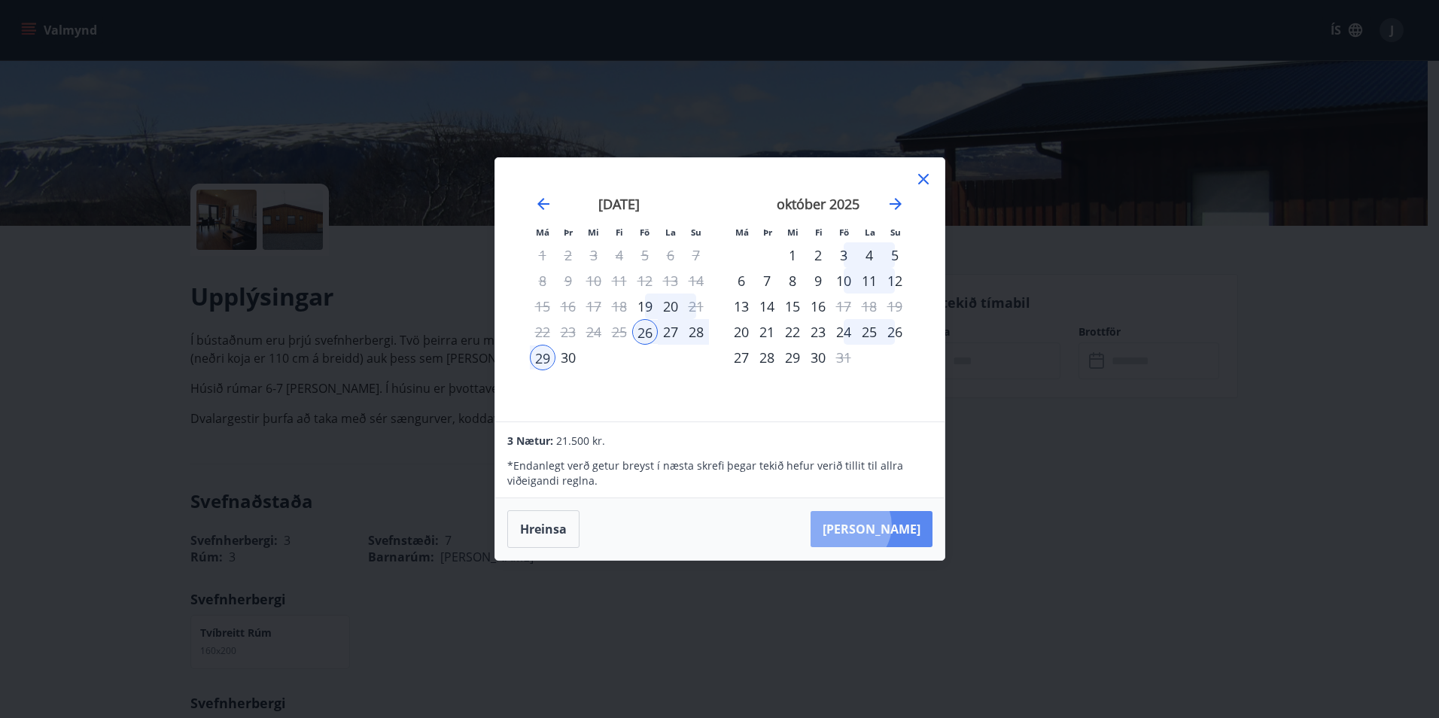
click at [894, 526] on button "[PERSON_NAME]" at bounding box center [872, 529] width 122 height 36
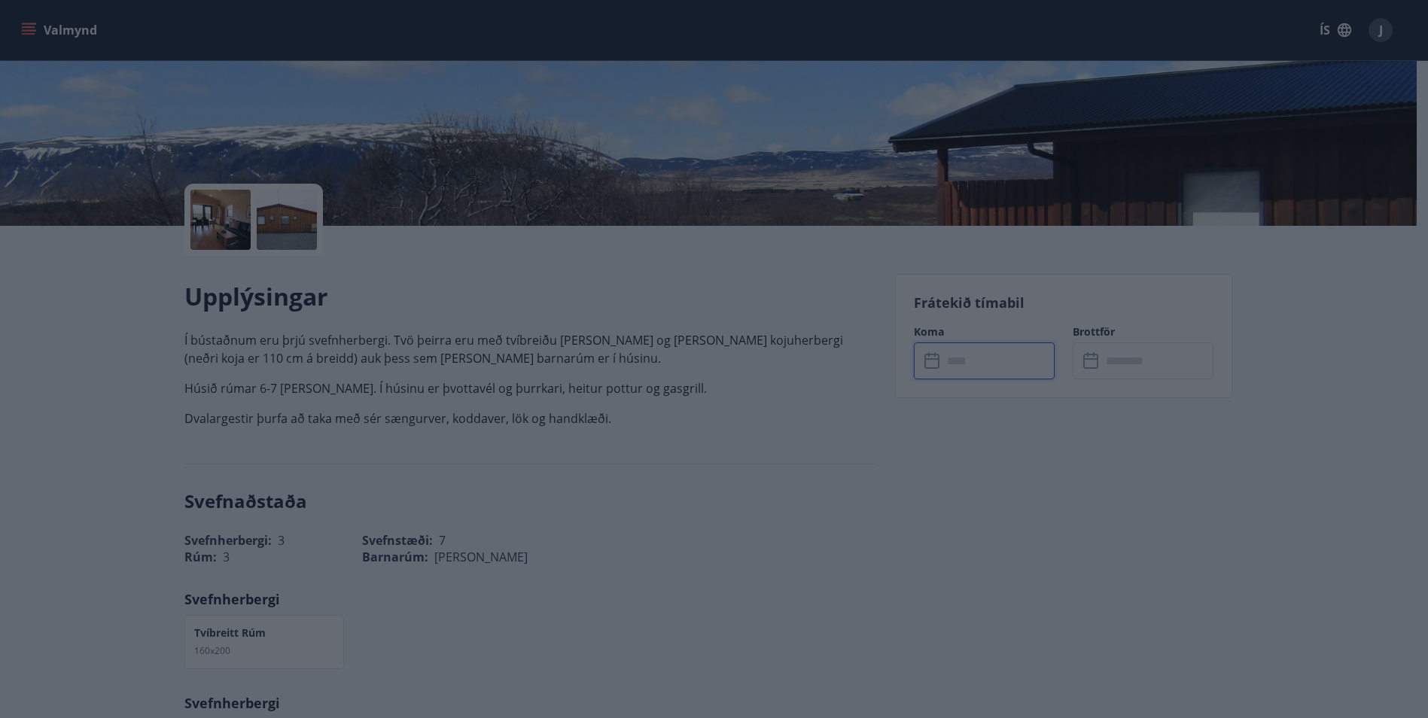
type input "******"
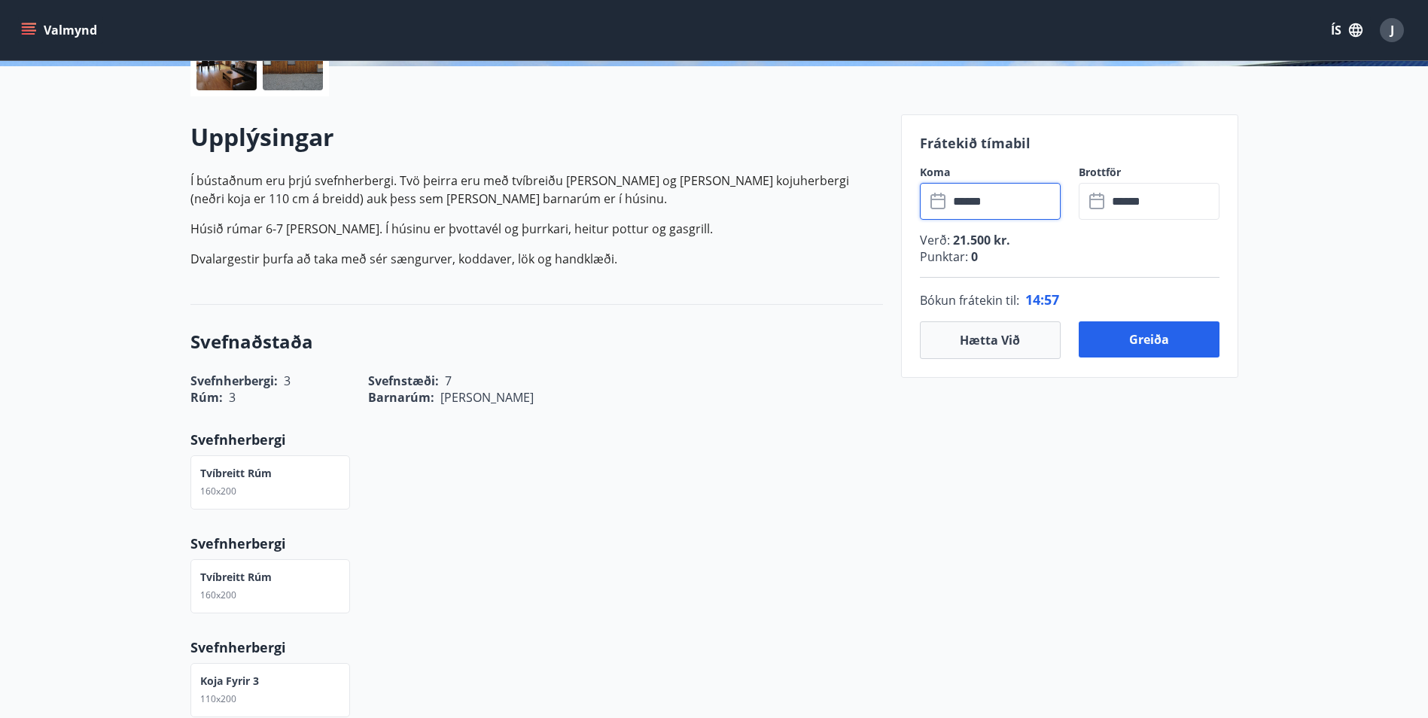
scroll to position [452, 0]
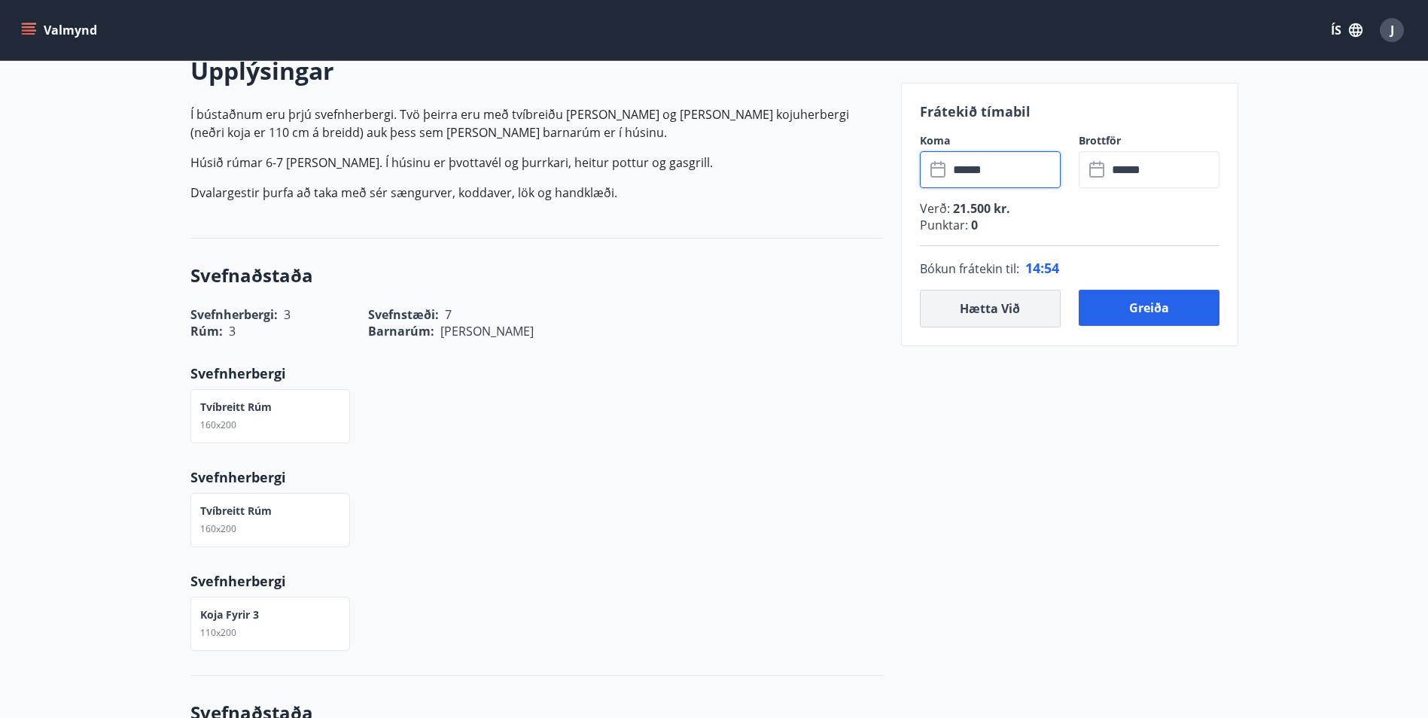
click at [991, 308] on button "Hætta við" at bounding box center [990, 309] width 141 height 38
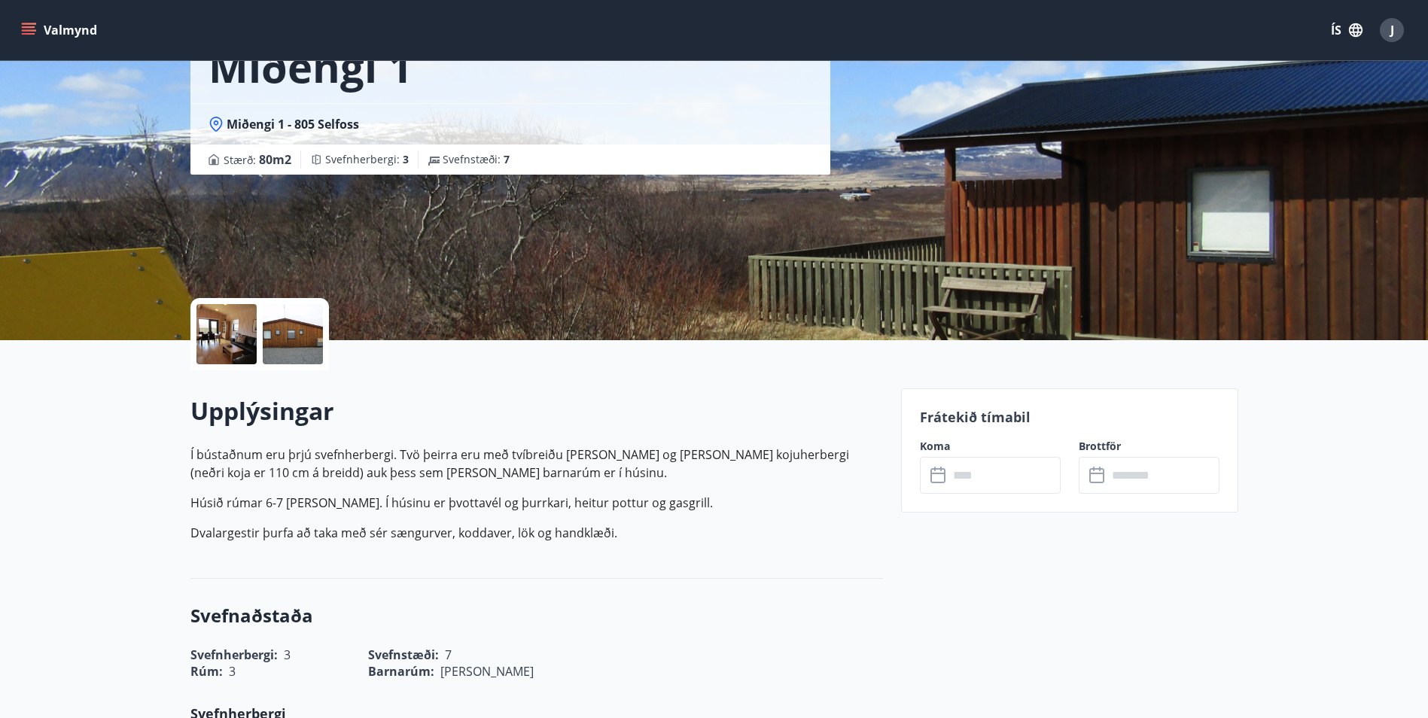
scroll to position [75, 0]
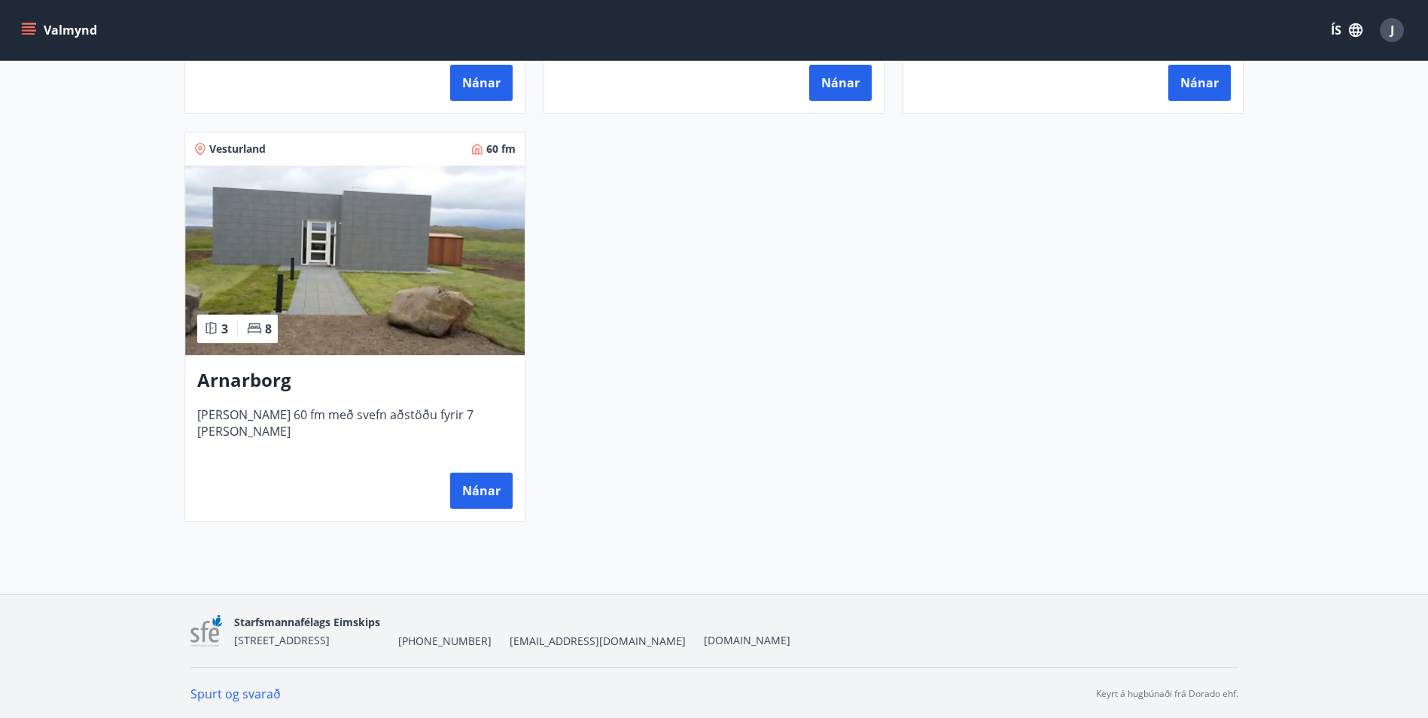
scroll to position [696, 0]
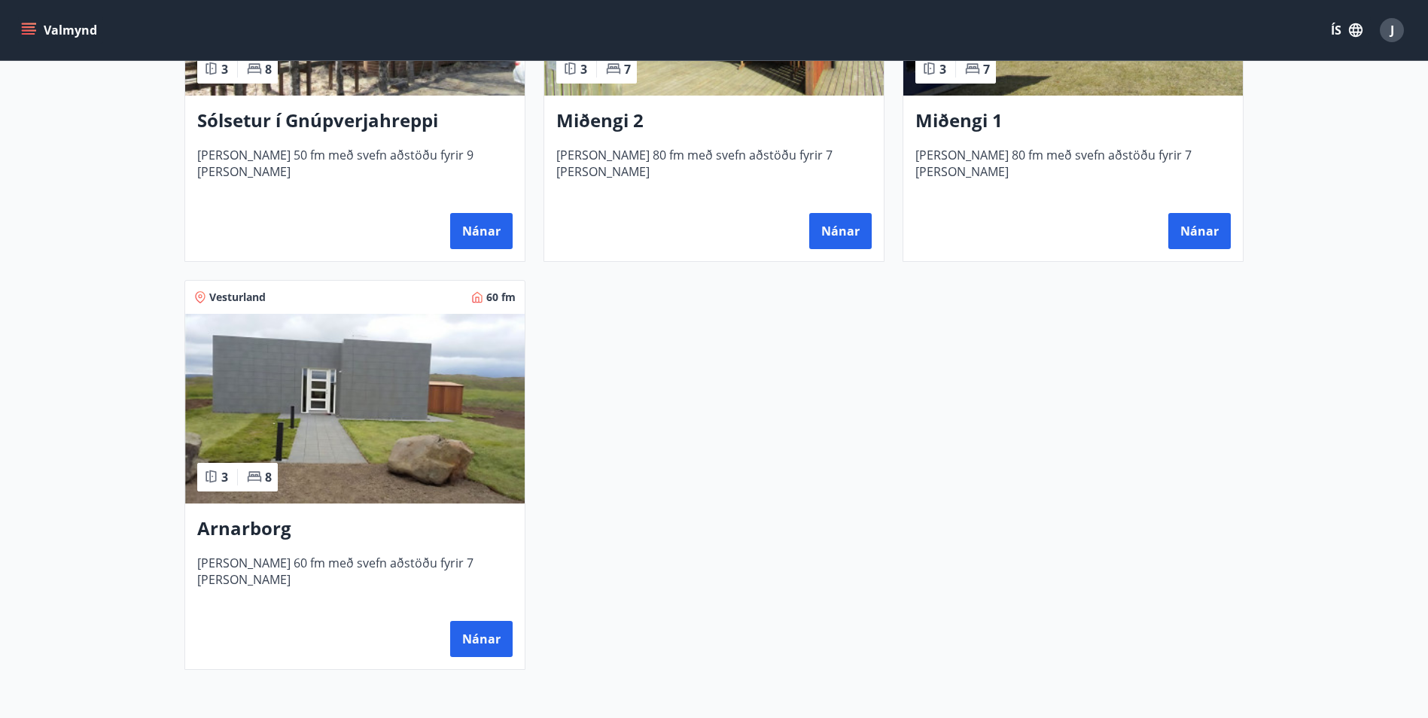
click at [376, 424] on img at bounding box center [355, 409] width 340 height 190
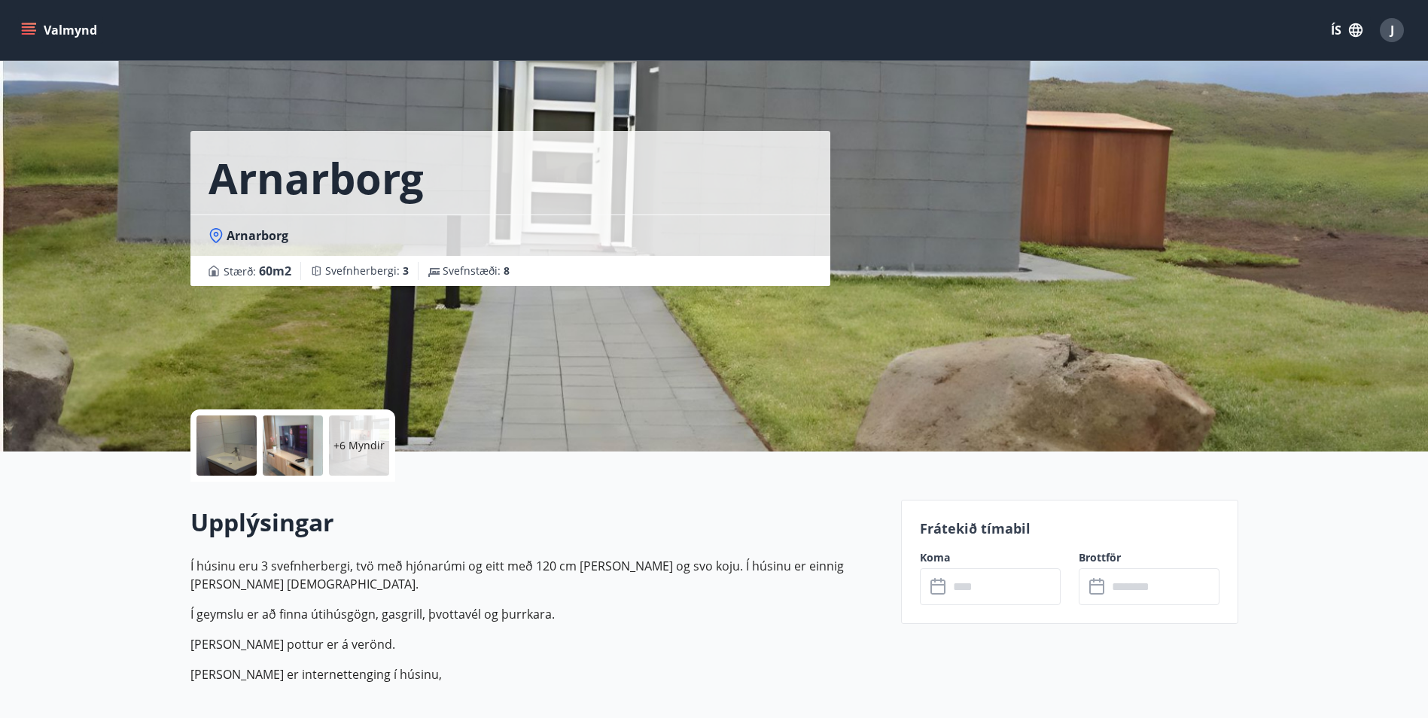
click at [352, 441] on p "+6 Myndir" at bounding box center [359, 445] width 51 height 15
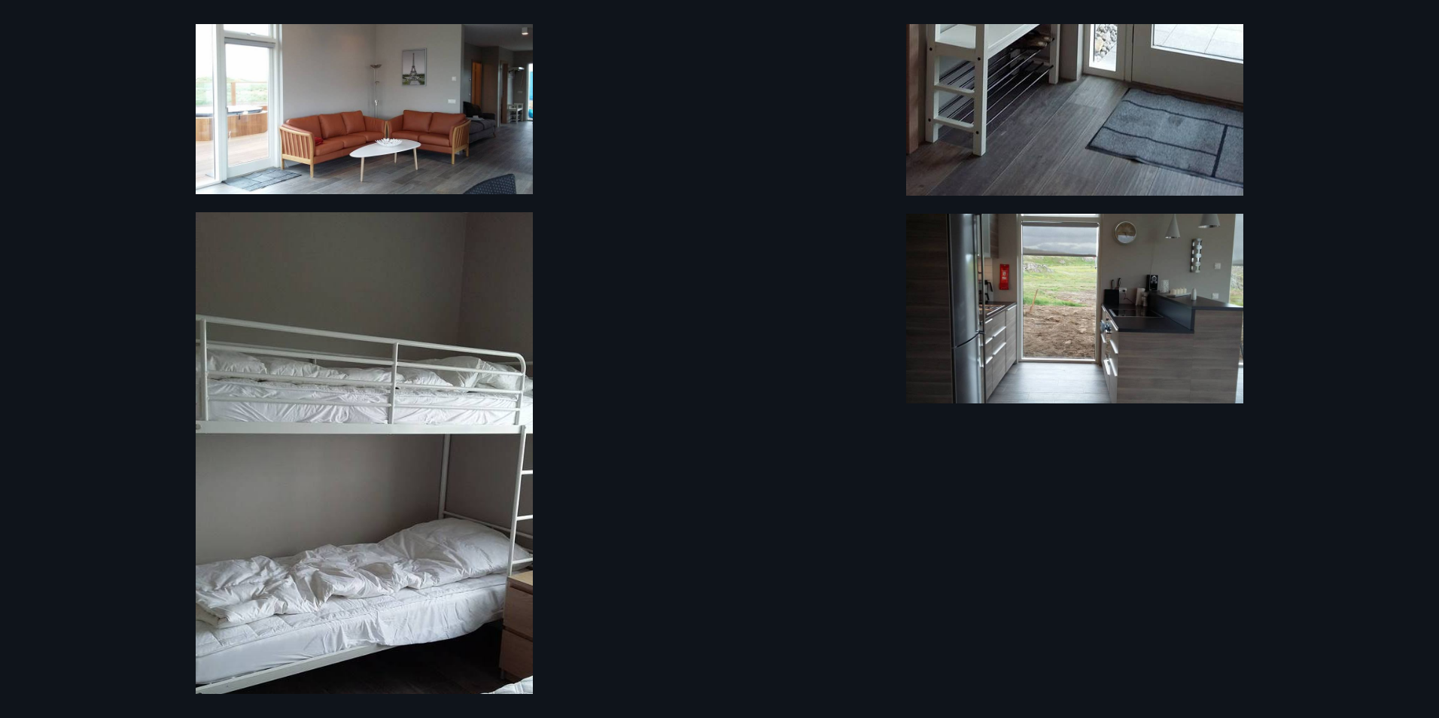
scroll to position [1025, 0]
